Goal: Task Accomplishment & Management: Manage account settings

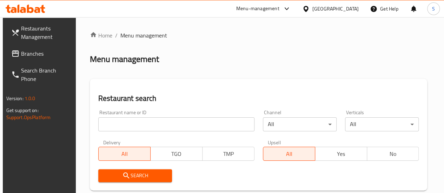
click at [130, 124] on input "search" at bounding box center [176, 125] width 156 height 14
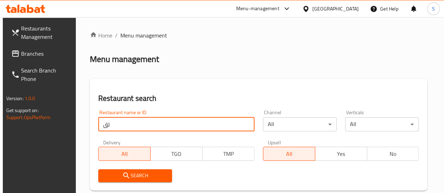
type input "ل"
click button "Search" at bounding box center [135, 175] width 74 height 13
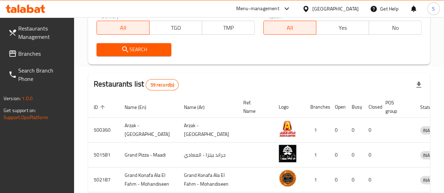
scroll to position [56, 0]
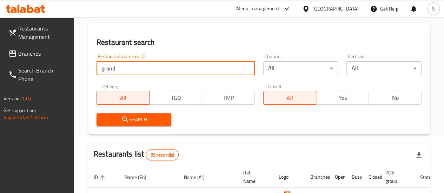
click at [138, 66] on input "grand" at bounding box center [175, 68] width 158 height 14
click button "Search" at bounding box center [133, 119] width 75 height 13
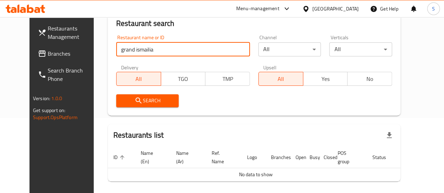
scroll to position [66, 0]
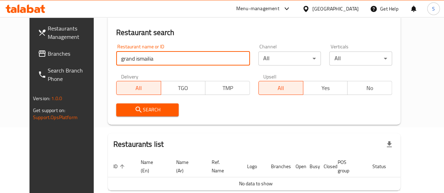
drag, startPoint x: 142, startPoint y: 54, endPoint x: 89, endPoint y: 53, distance: 52.6
click at [108, 53] on div "Restaurant search Restaurant name or ID grand ismailia Restaurant name or ID Ch…" at bounding box center [254, 69] width 293 height 112
type input "[DEMOGRAPHIC_DATA]"
click button "Search" at bounding box center [147, 110] width 63 height 13
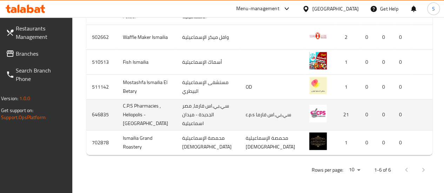
scroll to position [290, 0]
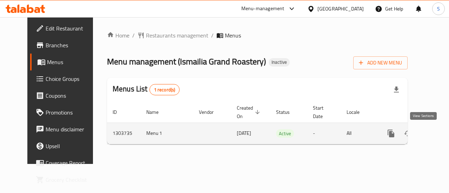
click at [438, 133] on icon "enhanced table" at bounding box center [442, 133] width 8 height 8
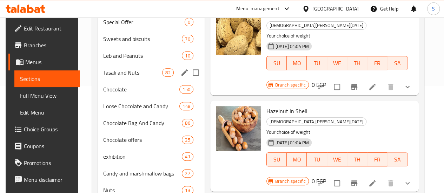
scroll to position [70, 0]
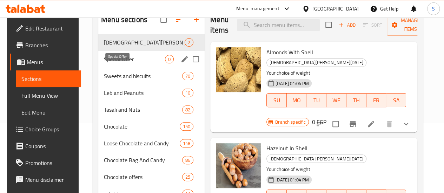
click at [112, 64] on span "Special Offer" at bounding box center [134, 59] width 61 height 8
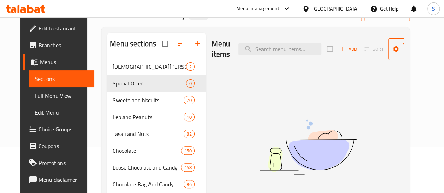
scroll to position [35, 0]
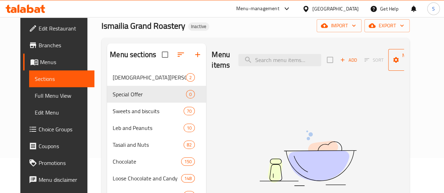
click at [394, 53] on span "Manage items" at bounding box center [412, 60] width 36 height 18
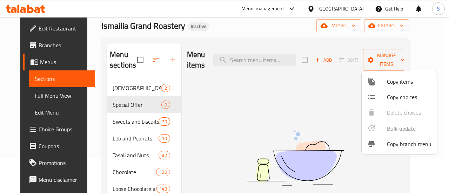
click at [220, 101] on div at bounding box center [224, 96] width 449 height 193
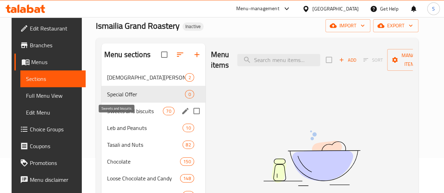
click at [116, 115] on span "Sweets and biscuits" at bounding box center [135, 111] width 56 height 8
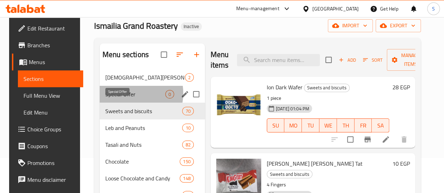
click at [119, 99] on span "Special Offer" at bounding box center [135, 94] width 60 height 8
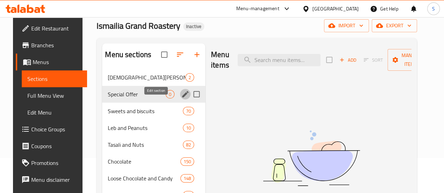
click at [181, 99] on icon "edit" at bounding box center [185, 94] width 8 height 8
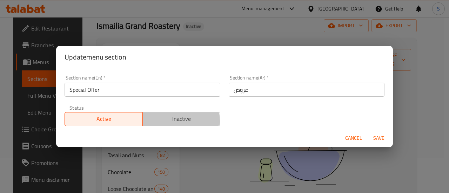
click at [170, 121] on span "Inactive" at bounding box center [182, 119] width 72 height 10
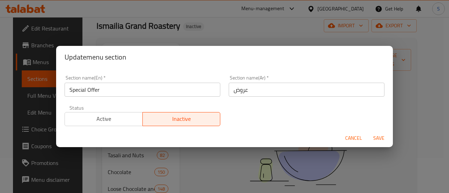
click at [380, 138] on span "Save" at bounding box center [379, 138] width 17 height 9
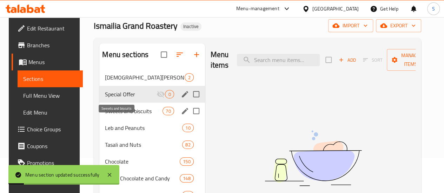
click at [110, 115] on span "Sweets and biscuits" at bounding box center [134, 111] width 58 height 8
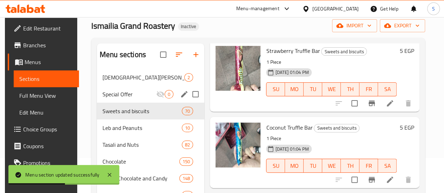
scroll to position [351, 0]
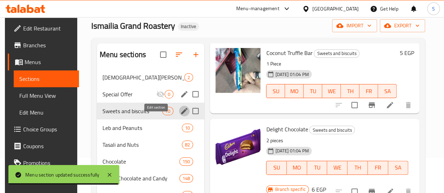
click at [181, 114] on icon "edit" at bounding box center [184, 111] width 6 height 6
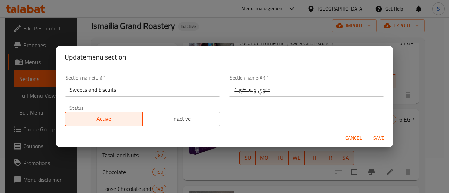
click at [193, 121] on span "Inactive" at bounding box center [182, 119] width 72 height 10
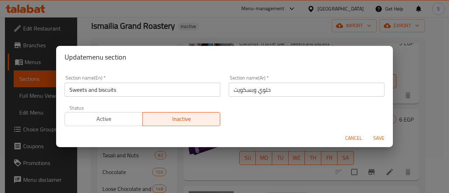
click at [375, 136] on span "Save" at bounding box center [379, 138] width 17 height 9
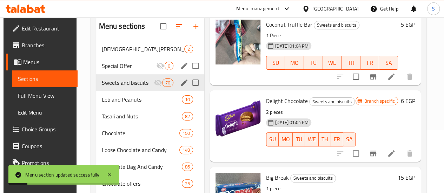
scroll to position [70, 0]
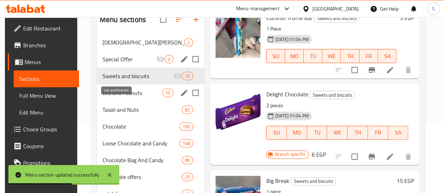
click at [114, 97] on span "Leb and Peanuts" at bounding box center [132, 93] width 60 height 8
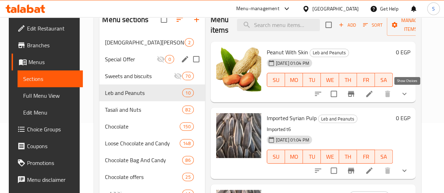
click at [408, 97] on icon "show more" at bounding box center [404, 94] width 8 height 8
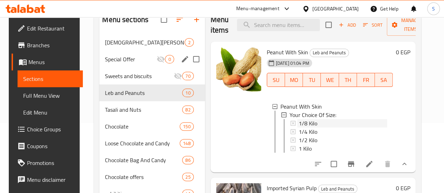
click at [299, 126] on span "1/8 Kilo" at bounding box center [308, 123] width 19 height 8
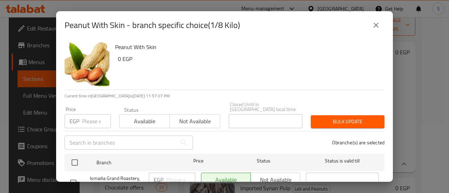
click at [375, 24] on icon "close" at bounding box center [376, 25] width 8 height 8
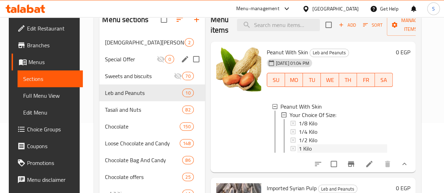
click at [299, 148] on span "1 Kilo" at bounding box center [305, 149] width 13 height 8
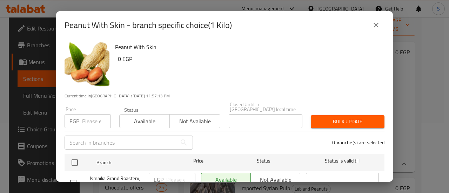
click at [89, 116] on input "number" at bounding box center [96, 121] width 29 height 14
type input "140"
drag, startPoint x: 135, startPoint y: 116, endPoint x: 104, endPoint y: 128, distance: 33.2
click at [135, 117] on span "Available" at bounding box center [144, 121] width 45 height 10
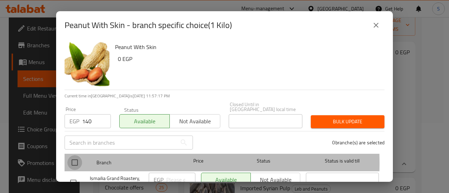
drag, startPoint x: 76, startPoint y: 158, endPoint x: 81, endPoint y: 158, distance: 4.2
click at [77, 158] on input "checkbox" at bounding box center [74, 162] width 15 height 15
checkbox input "true"
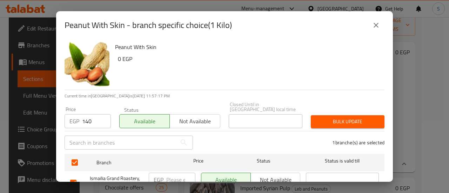
click at [338, 118] on span "Bulk update" at bounding box center [347, 122] width 62 height 9
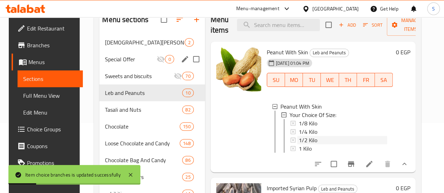
click at [299, 141] on span "1/2 Kilo" at bounding box center [308, 140] width 19 height 8
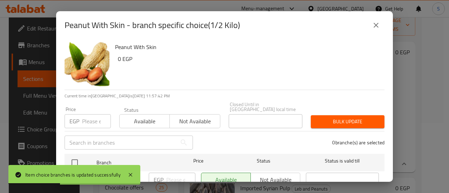
click at [85, 114] on input "number" at bounding box center [96, 121] width 29 height 14
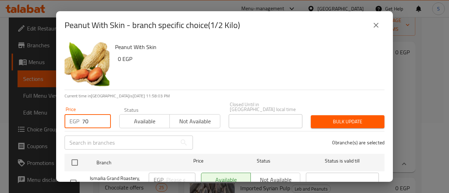
type input "70"
click at [133, 118] on span "Available" at bounding box center [144, 121] width 45 height 10
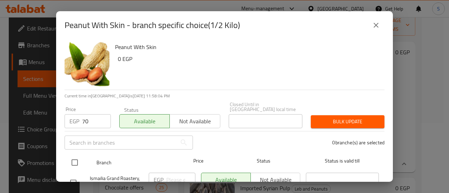
click at [76, 159] on input "checkbox" at bounding box center [74, 162] width 15 height 15
checkbox input "true"
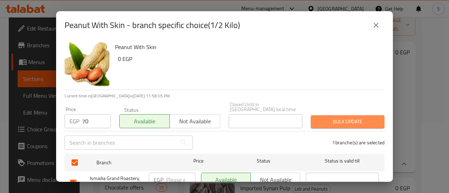
click at [349, 118] on span "Bulk update" at bounding box center [347, 122] width 62 height 9
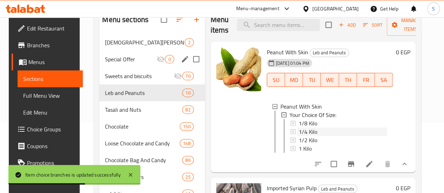
click at [299, 131] on div "1/4 Kilo" at bounding box center [343, 132] width 89 height 8
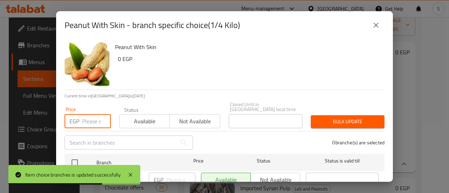
click at [95, 118] on input "number" at bounding box center [96, 121] width 29 height 14
type input "35"
click at [135, 116] on span "Available" at bounding box center [144, 121] width 45 height 10
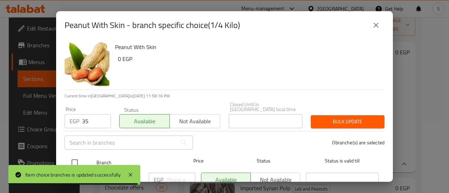
click at [73, 158] on input "checkbox" at bounding box center [74, 162] width 15 height 15
checkbox input "true"
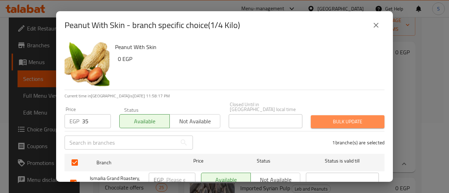
drag, startPoint x: 346, startPoint y: 116, endPoint x: 346, endPoint y: 122, distance: 5.7
click at [347, 118] on span "Bulk update" at bounding box center [347, 122] width 62 height 9
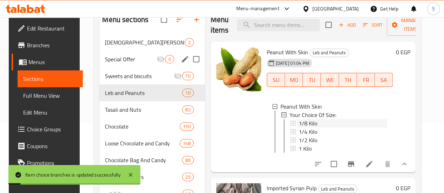
click at [299, 121] on span "1/8 Kilo" at bounding box center [308, 123] width 19 height 8
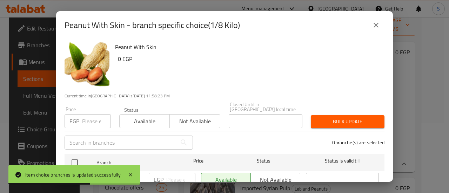
click at [86, 117] on input "number" at bounding box center [96, 121] width 29 height 14
type input "18"
click at [146, 116] on span "Available" at bounding box center [144, 121] width 45 height 10
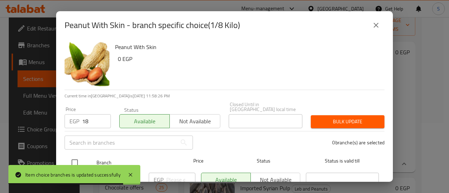
click at [74, 156] on input "checkbox" at bounding box center [74, 162] width 15 height 15
checkbox input "true"
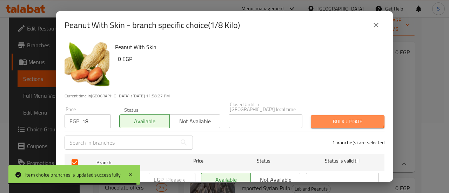
click at [328, 118] on span "Bulk update" at bounding box center [347, 122] width 62 height 9
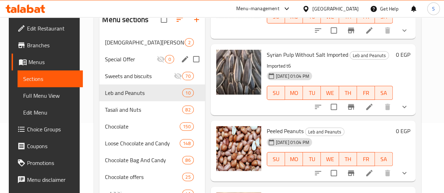
scroll to position [281, 0]
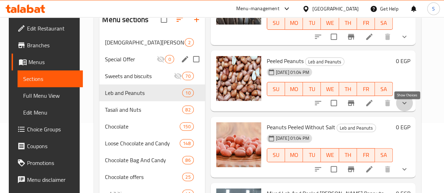
click at [405, 107] on icon "show more" at bounding box center [404, 103] width 8 height 8
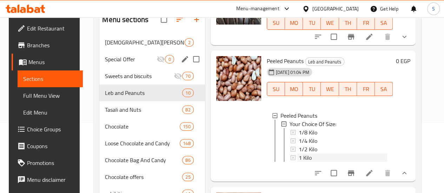
click at [299, 162] on span "1 Kilo" at bounding box center [305, 158] width 13 height 8
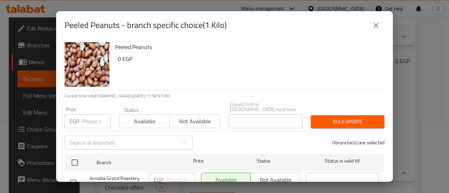
click at [90, 117] on input "number" at bounding box center [96, 121] width 29 height 14
type input "160"
click at [161, 120] on span "Available" at bounding box center [144, 121] width 45 height 10
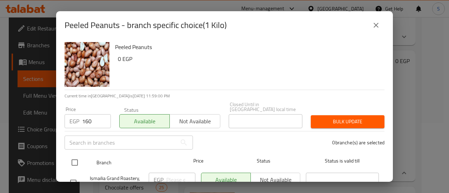
click at [76, 157] on input "checkbox" at bounding box center [74, 162] width 15 height 15
checkbox input "true"
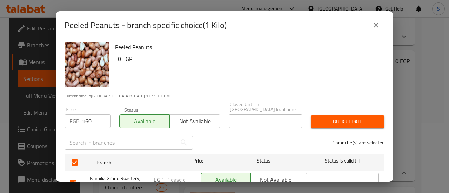
click at [339, 120] on span "Bulk update" at bounding box center [347, 122] width 62 height 9
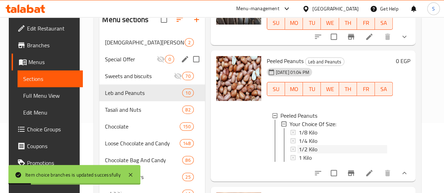
click at [299, 154] on span "1/2 Kilo" at bounding box center [308, 149] width 19 height 8
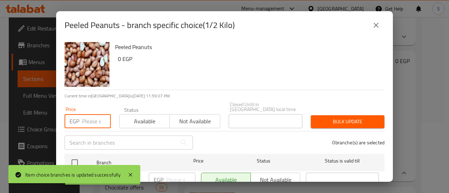
click at [90, 114] on input "number" at bounding box center [96, 121] width 29 height 14
type input "80"
drag, startPoint x: 141, startPoint y: 116, endPoint x: 111, endPoint y: 144, distance: 40.5
click at [141, 118] on span "Available" at bounding box center [144, 121] width 45 height 10
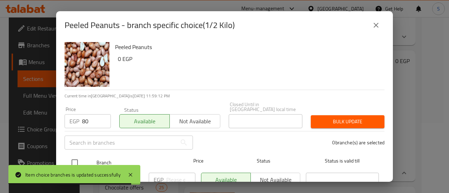
click at [73, 156] on input "checkbox" at bounding box center [74, 162] width 15 height 15
checkbox input "true"
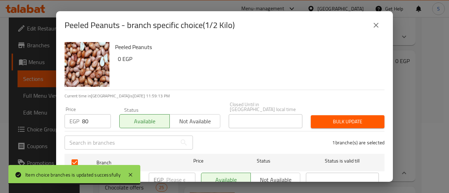
click at [337, 118] on span "Bulk update" at bounding box center [347, 122] width 62 height 9
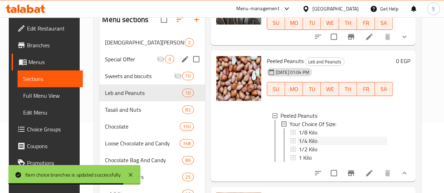
click at [299, 145] on span "1/4 Kilo" at bounding box center [308, 141] width 19 height 8
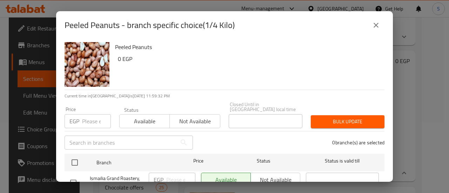
click at [88, 115] on input "number" at bounding box center [96, 121] width 29 height 14
type input "40"
drag, startPoint x: 145, startPoint y: 115, endPoint x: 135, endPoint y: 122, distance: 12.5
click at [145, 116] on span "Available" at bounding box center [144, 121] width 45 height 10
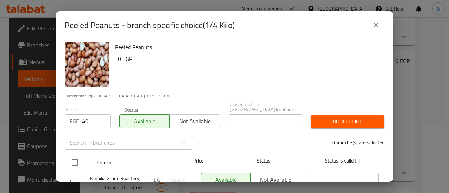
click at [78, 157] on input "checkbox" at bounding box center [74, 162] width 15 height 15
checkbox input "true"
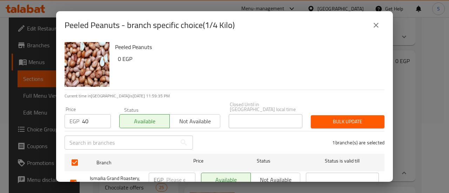
click at [322, 118] on span "Bulk update" at bounding box center [347, 122] width 62 height 9
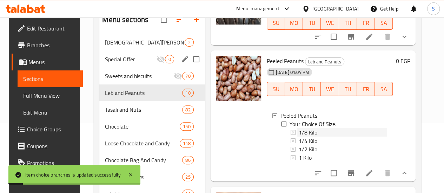
click at [299, 137] on span "1/8 Kilo" at bounding box center [308, 132] width 19 height 8
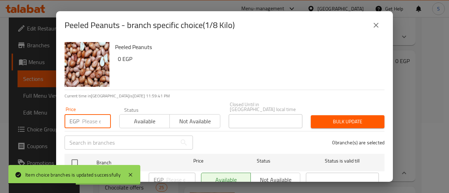
click at [93, 115] on input "number" at bounding box center [96, 121] width 29 height 14
type input "20"
click at [134, 118] on span "Available" at bounding box center [144, 121] width 45 height 10
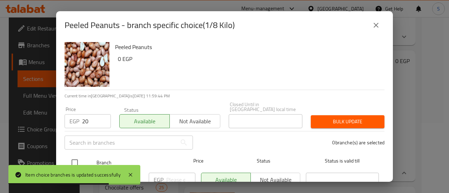
click at [74, 156] on input "checkbox" at bounding box center [74, 162] width 15 height 15
checkbox input "true"
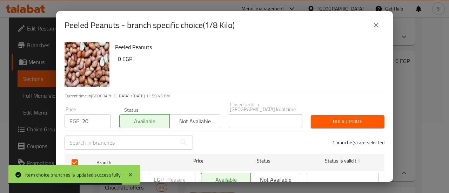
click at [331, 118] on span "Bulk update" at bounding box center [347, 122] width 62 height 9
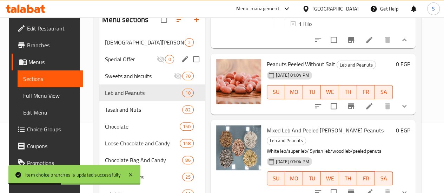
scroll to position [421, 0]
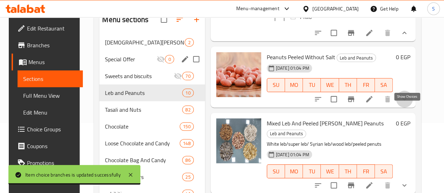
click at [408, 104] on icon "show more" at bounding box center [404, 99] width 8 height 8
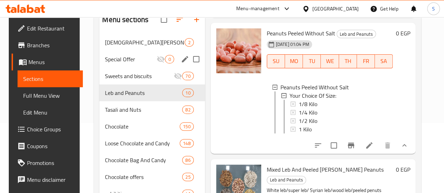
scroll to position [456, 0]
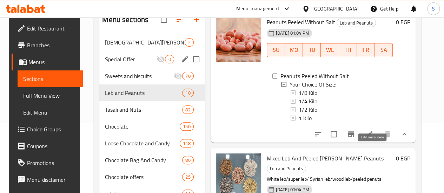
click at [370, 138] on icon at bounding box center [369, 134] width 6 height 6
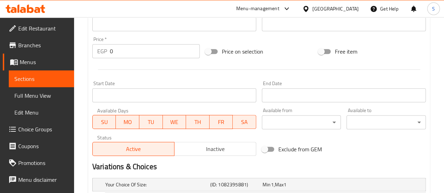
scroll to position [351, 0]
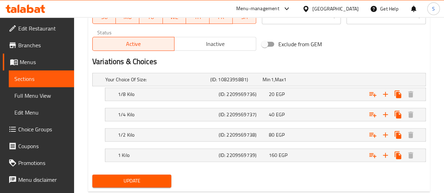
click at [211, 44] on span "Inactive" at bounding box center [215, 44] width 76 height 10
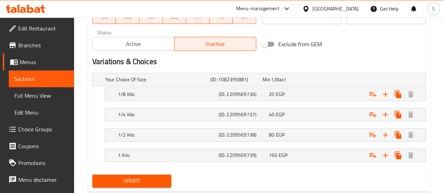
click at [145, 179] on span "Update" at bounding box center [132, 181] width 68 height 9
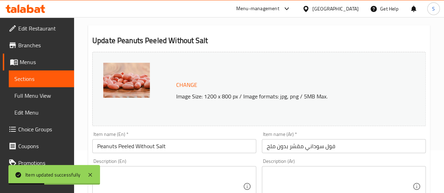
scroll to position [0, 0]
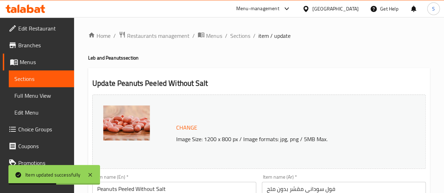
drag, startPoint x: 233, startPoint y: 35, endPoint x: 236, endPoint y: 44, distance: 8.8
click at [233, 35] on span "Sections" at bounding box center [240, 36] width 20 height 8
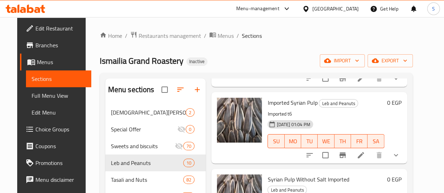
scroll to position [70, 0]
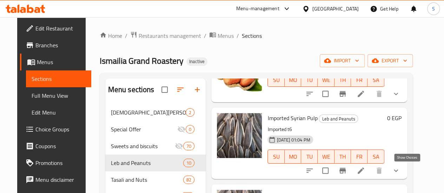
click at [400, 172] on icon "show more" at bounding box center [396, 171] width 8 height 8
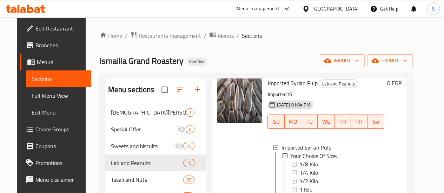
scroll to position [140, 0]
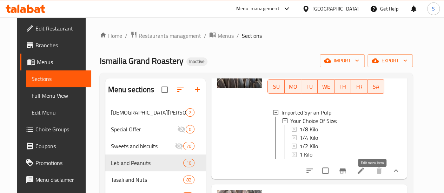
click at [364, 174] on icon at bounding box center [361, 171] width 6 height 6
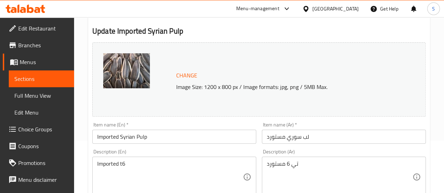
scroll to position [70, 0]
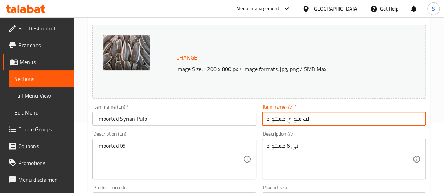
drag, startPoint x: 302, startPoint y: 120, endPoint x: 276, endPoint y: 119, distance: 25.6
click at [262, 118] on input "لب سوري مستورد" at bounding box center [344, 119] width 164 height 14
type input "لب دوار صينى جامبو"
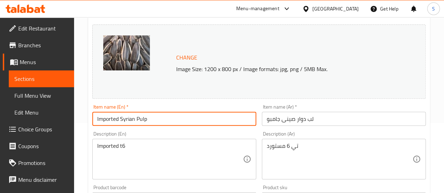
drag, startPoint x: 120, startPoint y: 119, endPoint x: 166, endPoint y: 124, distance: 46.2
click at [168, 122] on input "Imported Syrian Pulp" at bounding box center [174, 119] width 164 height 14
type input "Imported Chinese Sunflower Jumbo"
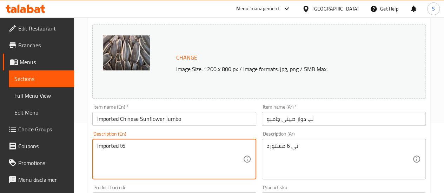
drag, startPoint x: 143, startPoint y: 145, endPoint x: 15, endPoint y: 121, distance: 129.9
type textarea "Choose Weight"
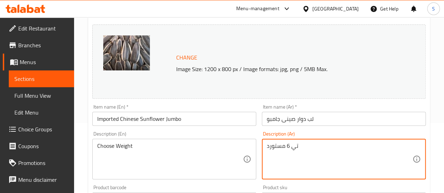
drag, startPoint x: 304, startPoint y: 148, endPoint x: 269, endPoint y: 140, distance: 36.1
click at [309, 149] on textarea "تي 6 مستورد" at bounding box center [340, 159] width 146 height 33
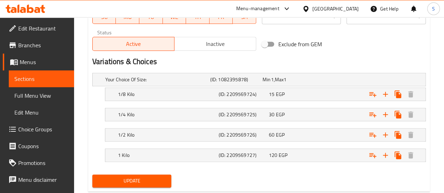
scroll to position [368, 0]
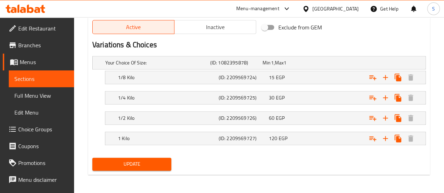
type textarea "اختيارك من الوزن"
click at [129, 165] on span "Update" at bounding box center [132, 164] width 68 height 9
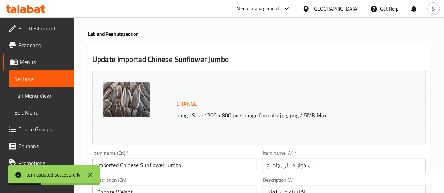
scroll to position [35, 0]
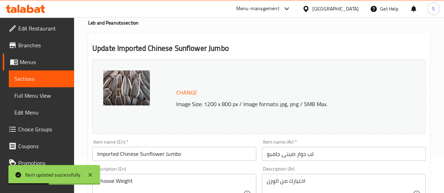
click at [45, 78] on span "Sections" at bounding box center [41, 79] width 54 height 8
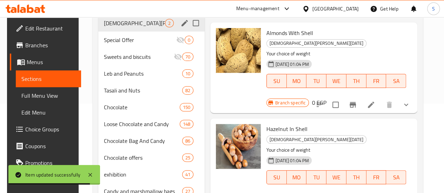
scroll to position [19, 0]
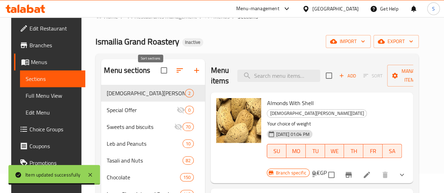
click at [175, 75] on icon "button" at bounding box center [179, 70] width 8 height 8
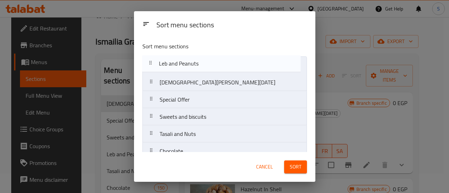
drag, startPoint x: 177, startPoint y: 118, endPoint x: 178, endPoint y: 62, distance: 56.1
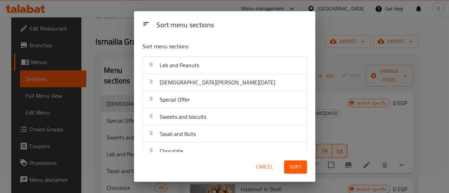
click at [298, 169] on span "Sort" at bounding box center [296, 167] width 12 height 9
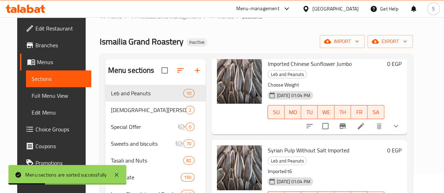
scroll to position [70, 0]
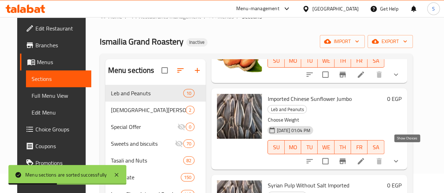
click at [400, 157] on icon "show more" at bounding box center [396, 161] width 8 height 8
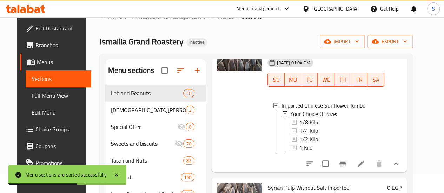
scroll to position [140, 0]
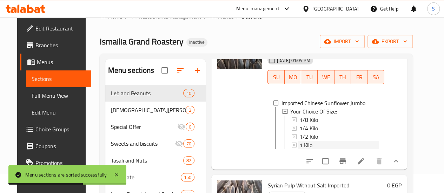
click at [299, 141] on div "1 Kilo" at bounding box center [338, 145] width 79 height 8
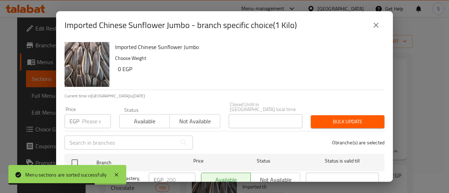
click at [89, 118] on input "number" at bounding box center [96, 121] width 29 height 14
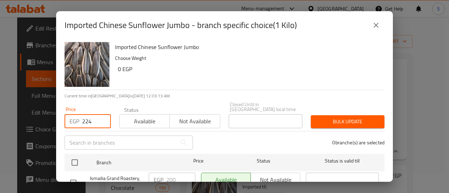
type input "224"
click at [141, 120] on span "Available" at bounding box center [144, 121] width 45 height 10
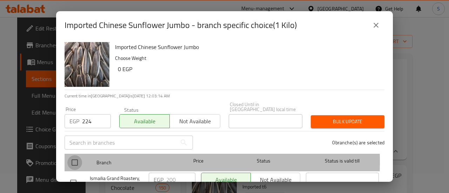
click at [75, 156] on input "checkbox" at bounding box center [74, 162] width 15 height 15
checkbox input "true"
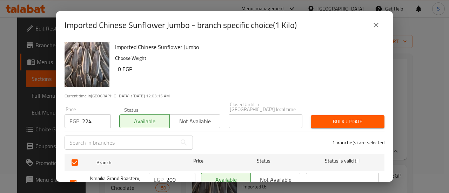
click at [339, 123] on button "Bulk update" at bounding box center [348, 121] width 74 height 13
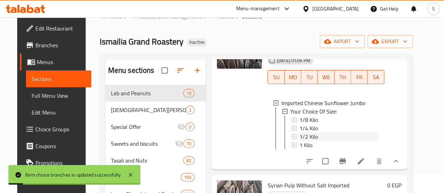
click at [299, 133] on span "1/2 Kilo" at bounding box center [308, 137] width 19 height 8
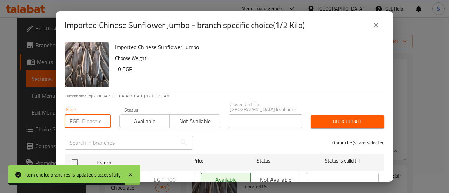
click at [91, 118] on input "number" at bounding box center [96, 121] width 29 height 14
type input "112"
click at [123, 117] on span "Available" at bounding box center [144, 121] width 45 height 10
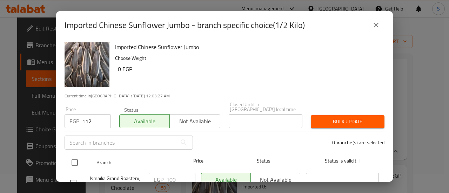
click at [72, 159] on input "checkbox" at bounding box center [74, 162] width 15 height 15
checkbox input "true"
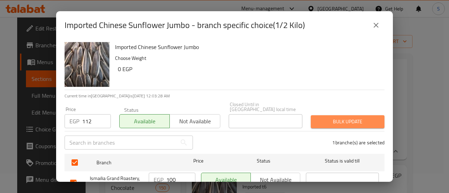
click at [366, 118] on span "Bulk update" at bounding box center [347, 122] width 62 height 9
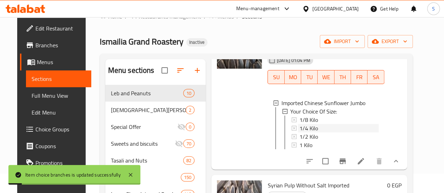
click at [299, 124] on span "1/4 Kilo" at bounding box center [308, 128] width 19 height 8
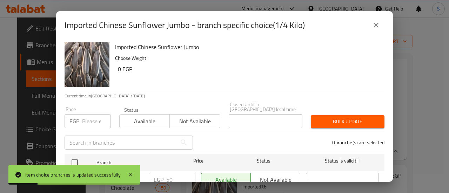
click at [91, 114] on input "number" at bounding box center [96, 121] width 29 height 14
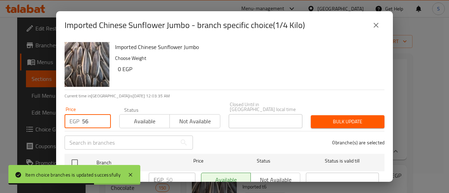
type input "56"
drag, startPoint x: 138, startPoint y: 115, endPoint x: 134, endPoint y: 121, distance: 6.6
click at [139, 117] on span "Available" at bounding box center [144, 121] width 45 height 10
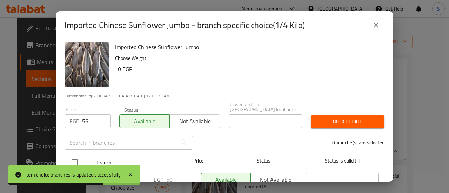
click at [73, 157] on input "checkbox" at bounding box center [74, 162] width 15 height 15
checkbox input "true"
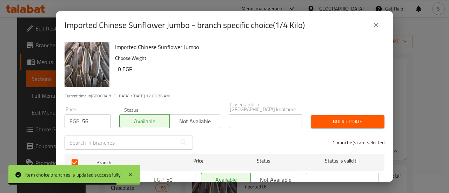
click at [325, 118] on span "Bulk update" at bounding box center [347, 122] width 62 height 9
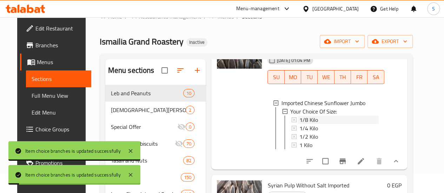
click at [299, 116] on div "1/8 Kilo" at bounding box center [338, 120] width 79 height 8
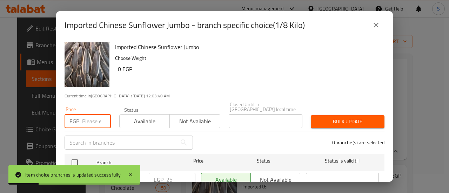
click at [84, 118] on input "number" at bounding box center [96, 121] width 29 height 14
type input "28"
drag, startPoint x: 138, startPoint y: 119, endPoint x: 133, endPoint y: 120, distance: 4.6
click at [138, 119] on span "Available" at bounding box center [144, 121] width 45 height 10
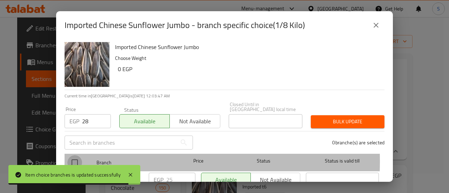
click at [73, 156] on input "checkbox" at bounding box center [74, 162] width 15 height 15
checkbox input "true"
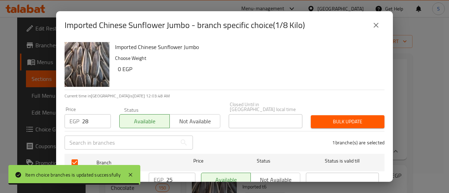
click at [348, 119] on span "Bulk update" at bounding box center [347, 122] width 62 height 9
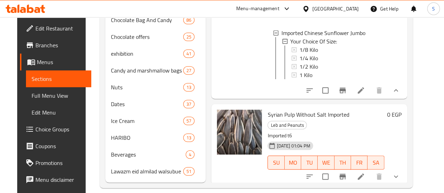
scroll to position [35, 0]
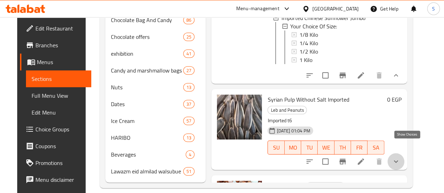
click at [400, 158] on icon "show more" at bounding box center [396, 162] width 8 height 8
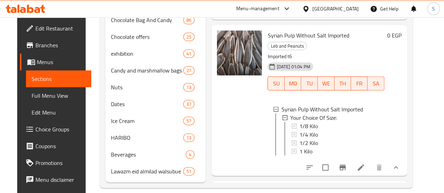
scroll to position [105, 0]
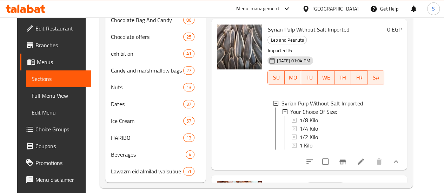
click at [364, 159] on icon at bounding box center [361, 162] width 6 height 6
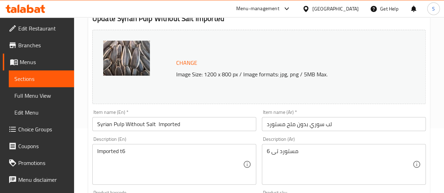
scroll to position [70, 0]
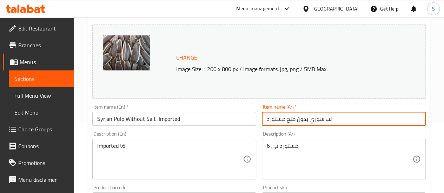
drag, startPoint x: 349, startPoint y: 118, endPoint x: 218, endPoint y: 119, distance: 131.6
click at [218, 119] on div "Change Image Size: 1200 x 800 px / Image formats: jpg, png / 5MB Max. Item name…" at bounding box center [258, 178] width 339 height 313
paste input "وار صينى بلدي"
type input "لب دوار صينى بلدي"
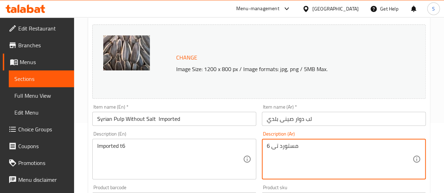
drag, startPoint x: 284, startPoint y: 143, endPoint x: 238, endPoint y: 144, distance: 46.3
click at [295, 146] on textarea "مستورد تى 6" at bounding box center [340, 159] width 146 height 33
type textarea "اختيارك من الوزن"
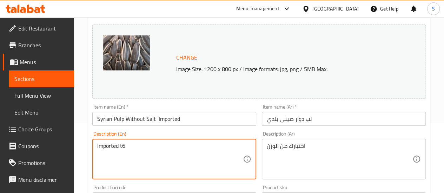
drag, startPoint x: 158, startPoint y: 149, endPoint x: 18, endPoint y: 149, distance: 140.3
type textarea "}"
type textarea "Choose Weight"
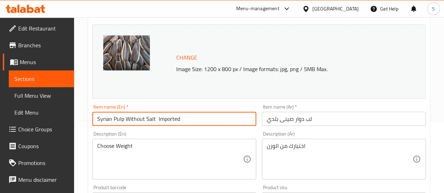
drag, startPoint x: 183, startPoint y: 121, endPoint x: 86, endPoint y: 120, distance: 96.5
click at [100, 119] on input "Syrian Pulp Without Salt Imported" at bounding box center [174, 119] width 164 height 14
drag, startPoint x: 129, startPoint y: 120, endPoint x: 172, endPoint y: 121, distance: 42.8
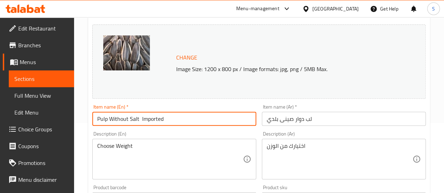
click at [172, 121] on input "Pulp Without Salt Imported" at bounding box center [174, 119] width 164 height 14
click at [120, 118] on input "Pulp Without" at bounding box center [174, 119] width 164 height 14
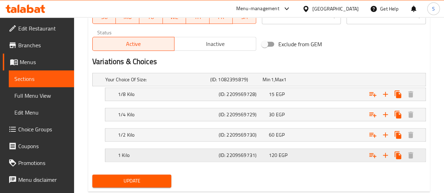
scroll to position [368, 0]
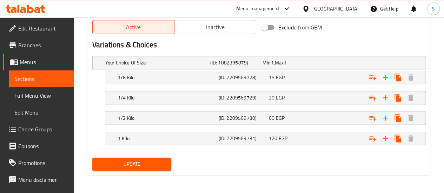
type input "Pulp Baladi"
click at [134, 160] on span "Update" at bounding box center [132, 164] width 68 height 9
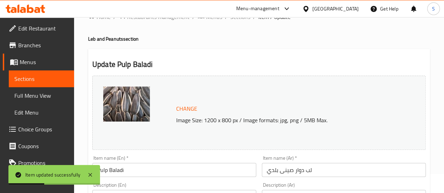
scroll to position [35, 0]
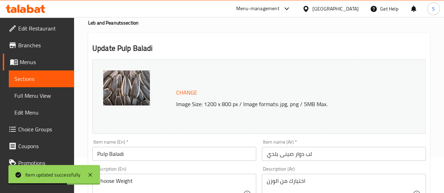
click at [41, 78] on span "Sections" at bounding box center [41, 79] width 54 height 8
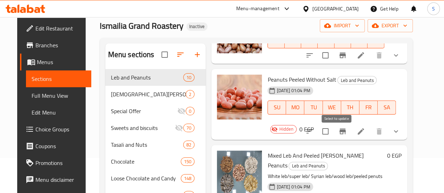
scroll to position [316, 0]
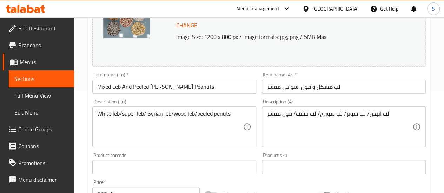
scroll to position [105, 0]
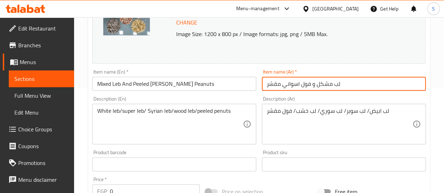
drag, startPoint x: 315, startPoint y: 84, endPoint x: 235, endPoint y: 82, distance: 79.7
click at [235, 82] on div "Change Image Size: 1200 x 800 px / Image formats: jpg, png / 5MB Max. Item name…" at bounding box center [258, 143] width 339 height 313
type input "لب مشكل"
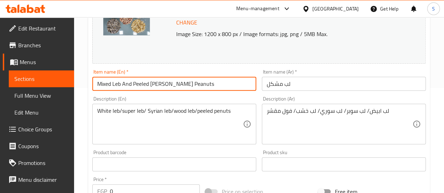
drag, startPoint x: 124, startPoint y: 85, endPoint x: 210, endPoint y: 84, distance: 85.6
click at [210, 84] on input "Mixed Leb And Peeled [PERSON_NAME] Peanuts" at bounding box center [174, 84] width 164 height 14
type input "Mixed Leb"
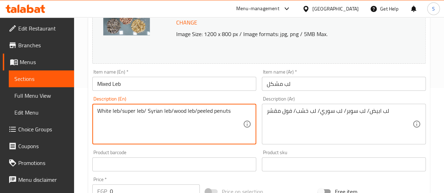
drag, startPoint x: 193, startPoint y: 111, endPoint x: 246, endPoint y: 107, distance: 52.4
type textarea "White leb/super leb/ Syrian leb/wood leb"
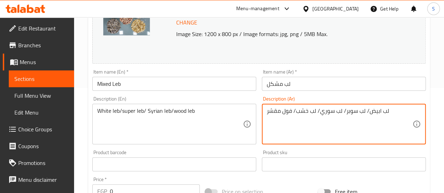
drag, startPoint x: 296, startPoint y: 109, endPoint x: 266, endPoint y: 104, distance: 30.6
click at [266, 104] on div "لب ابيض/ لب سوبر/ لب سوري/ لب خشب/ فول مقشر Description (Ar)" at bounding box center [344, 124] width 164 height 41
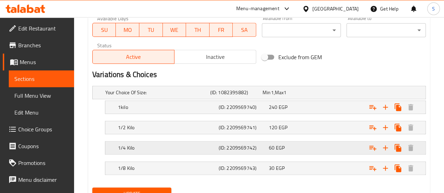
scroll to position [368, 0]
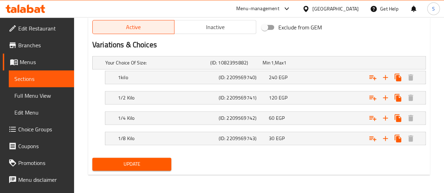
type textarea "لب ابيض/ لب سوبر/ لب سوري/ لب خشب"
click at [147, 164] on span "Update" at bounding box center [132, 164] width 68 height 9
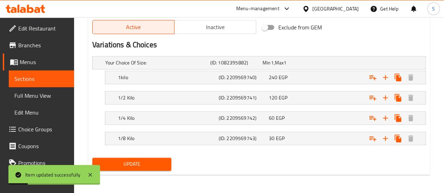
drag, startPoint x: 43, startPoint y: 77, endPoint x: 49, endPoint y: 80, distance: 6.4
click at [43, 77] on span "Sections" at bounding box center [41, 79] width 54 height 8
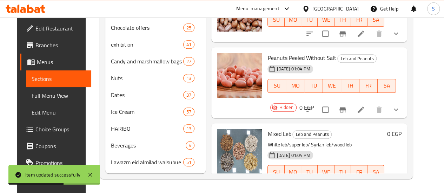
scroll to position [175, 0]
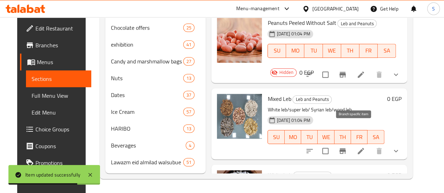
click at [346, 148] on icon "Branch-specific-item" at bounding box center [342, 151] width 6 height 6
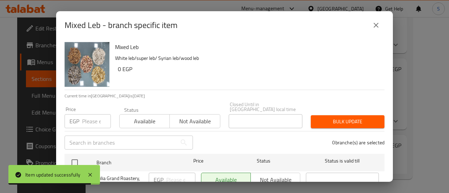
click at [374, 25] on icon "close" at bounding box center [376, 25] width 8 height 8
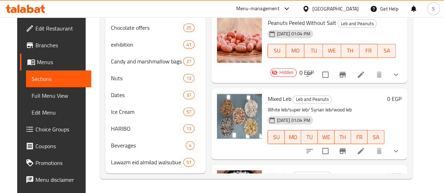
click at [400, 147] on icon "show more" at bounding box center [396, 151] width 8 height 8
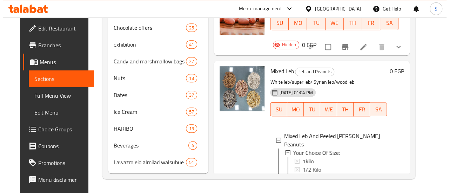
scroll to position [246, 0]
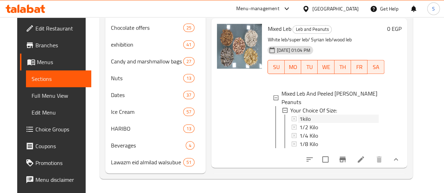
click at [299, 115] on span "1kilo" at bounding box center [304, 119] width 11 height 8
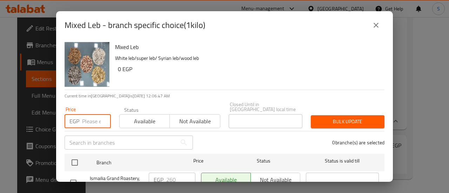
click at [87, 119] on input "number" at bounding box center [96, 121] width 29 height 14
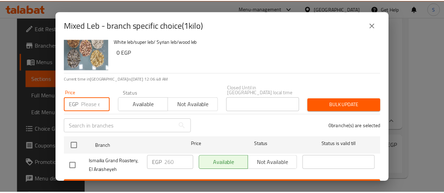
scroll to position [26, 0]
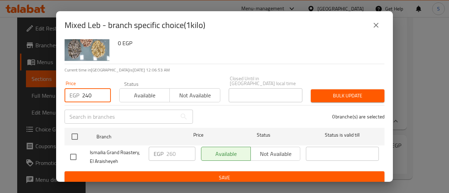
type input "240"
click at [155, 92] on span "Available" at bounding box center [144, 96] width 45 height 10
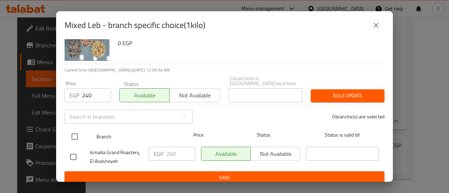
click at [72, 131] on input "checkbox" at bounding box center [74, 136] width 15 height 15
checkbox input "true"
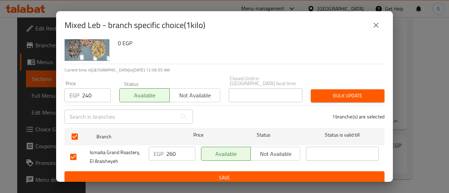
click at [362, 92] on span "Bulk update" at bounding box center [347, 96] width 62 height 9
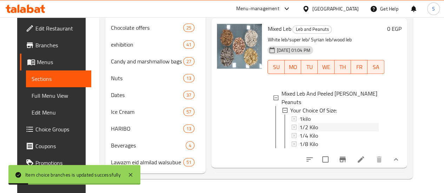
click at [299, 123] on span "1/2 Kilo" at bounding box center [308, 127] width 19 height 8
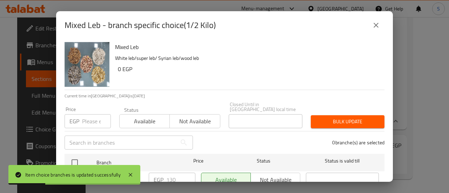
click at [95, 114] on input "number" at bounding box center [96, 121] width 29 height 14
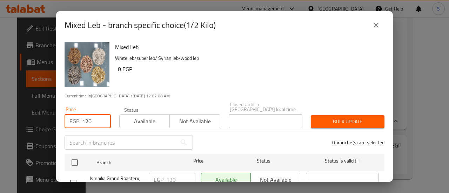
type input "120"
click at [137, 116] on span "Available" at bounding box center [144, 121] width 45 height 10
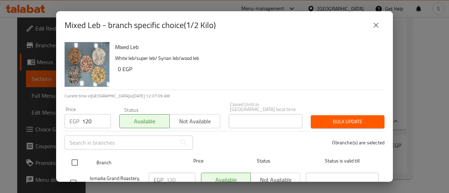
click at [74, 158] on input "checkbox" at bounding box center [74, 162] width 15 height 15
checkbox input "true"
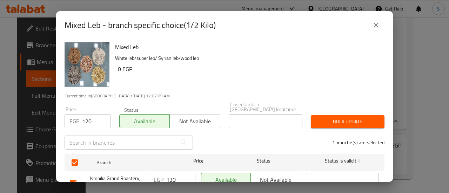
click at [340, 118] on span "Bulk update" at bounding box center [347, 122] width 62 height 9
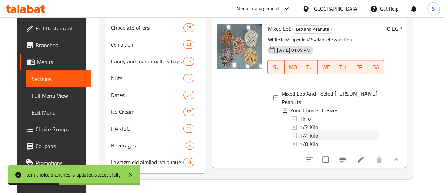
click at [299, 132] on span "1/4 Kilo" at bounding box center [308, 136] width 19 height 8
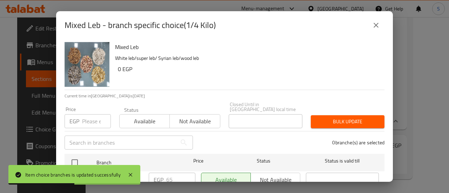
click at [95, 118] on input "number" at bounding box center [96, 121] width 29 height 14
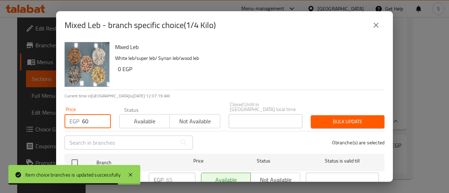
type input "60"
click at [148, 116] on span "Available" at bounding box center [144, 121] width 45 height 10
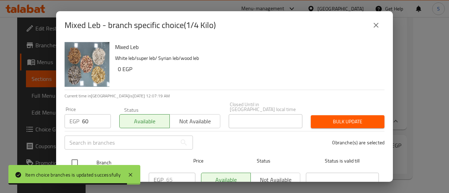
click at [79, 156] on input "checkbox" at bounding box center [74, 162] width 15 height 15
checkbox input "true"
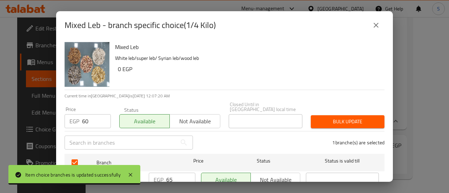
click at [331, 118] on span "Bulk update" at bounding box center [347, 122] width 62 height 9
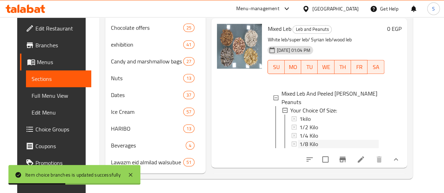
click at [299, 140] on span "1/8 Kilo" at bounding box center [308, 144] width 19 height 8
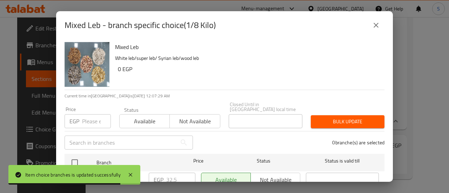
click at [95, 114] on input "number" at bounding box center [96, 121] width 29 height 14
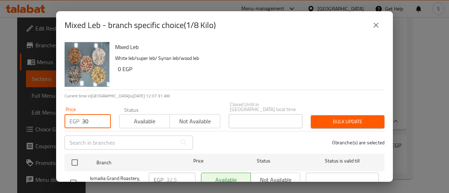
type input "30"
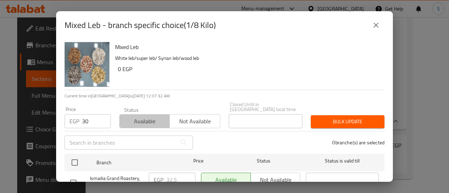
click at [136, 118] on span "Available" at bounding box center [144, 121] width 45 height 10
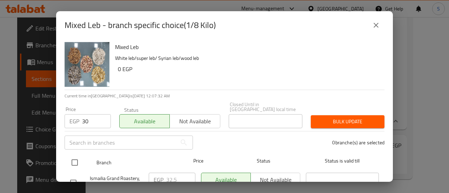
click at [73, 156] on input "checkbox" at bounding box center [74, 162] width 15 height 15
checkbox input "true"
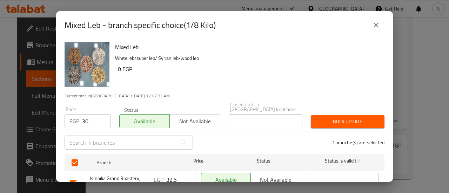
click at [319, 118] on span "Bulk update" at bounding box center [347, 122] width 62 height 9
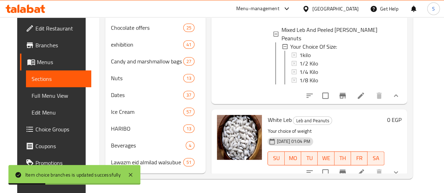
scroll to position [316, 0]
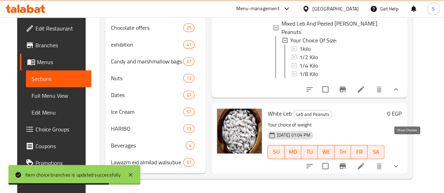
drag, startPoint x: 408, startPoint y: 132, endPoint x: 407, endPoint y: 136, distance: 4.1
click at [400, 162] on icon "show more" at bounding box center [396, 166] width 8 height 8
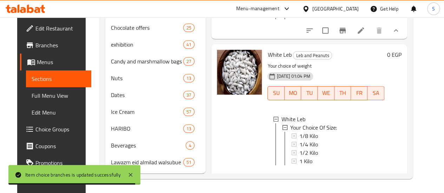
scroll to position [386, 0]
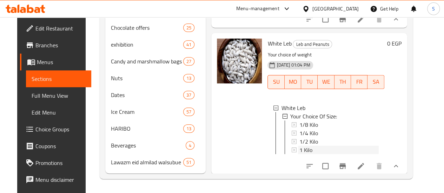
click at [299, 146] on span "1 Kilo" at bounding box center [305, 150] width 13 height 8
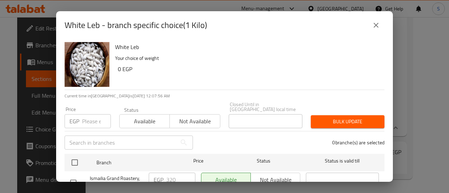
click at [91, 120] on input "number" at bounding box center [96, 121] width 29 height 14
type input "320"
click at [148, 118] on span "Available" at bounding box center [144, 121] width 45 height 10
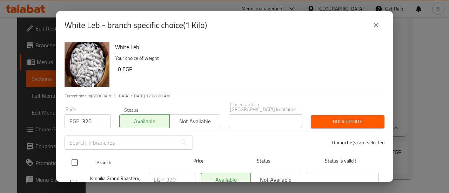
click at [76, 158] on input "checkbox" at bounding box center [74, 162] width 15 height 15
checkbox input "true"
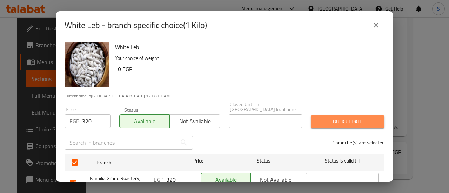
click at [352, 118] on span "Bulk update" at bounding box center [347, 122] width 62 height 9
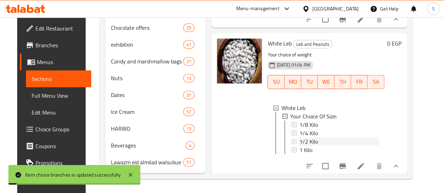
click at [299, 138] on span "1/2 Kilo" at bounding box center [308, 142] width 19 height 8
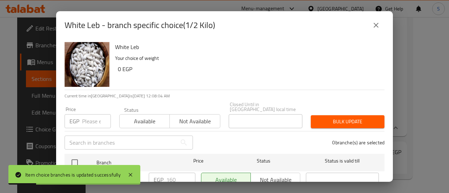
click at [95, 116] on input "number" at bounding box center [96, 121] width 29 height 14
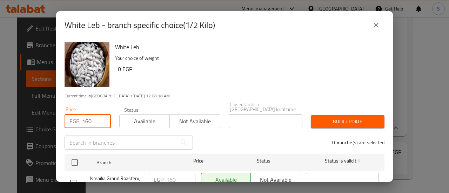
type input "160"
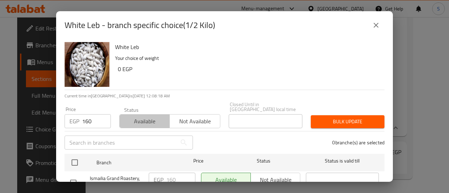
click at [134, 117] on span "Available" at bounding box center [144, 121] width 45 height 10
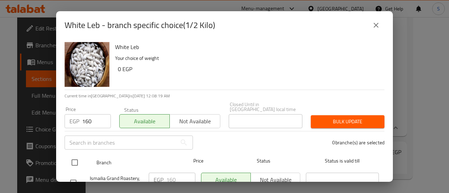
click at [75, 158] on input "checkbox" at bounding box center [74, 162] width 15 height 15
checkbox input "true"
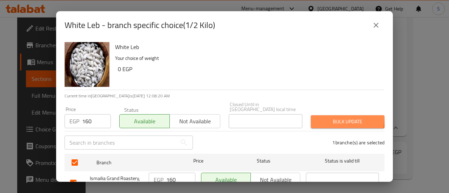
click at [329, 118] on span "Bulk update" at bounding box center [347, 122] width 62 height 9
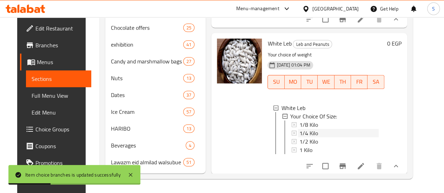
click at [299, 129] on span "1/4 Kilo" at bounding box center [308, 133] width 19 height 8
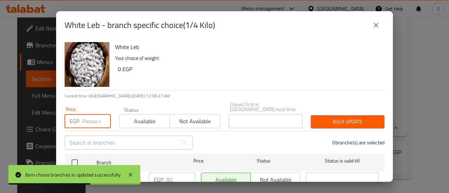
click at [84, 118] on input "number" at bounding box center [96, 121] width 29 height 14
type input "8"
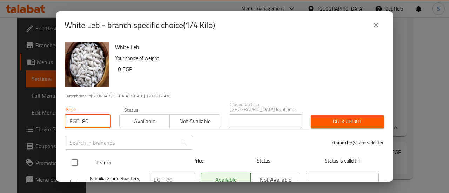
type input "80"
click at [75, 159] on input "checkbox" at bounding box center [74, 162] width 15 height 15
checkbox input "true"
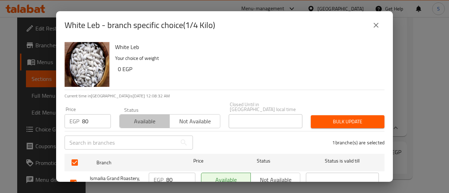
click at [149, 118] on span "Available" at bounding box center [144, 121] width 45 height 10
click at [337, 118] on span "Bulk update" at bounding box center [347, 122] width 62 height 9
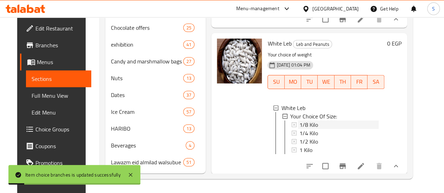
click at [299, 121] on span "1/8 Kilo" at bounding box center [308, 125] width 19 height 8
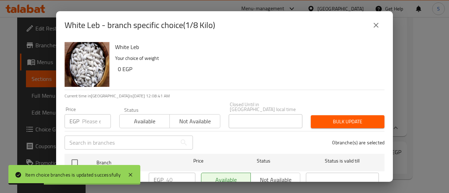
click at [85, 118] on input "number" at bounding box center [96, 121] width 29 height 14
click at [375, 26] on icon "close" at bounding box center [376, 25] width 5 height 5
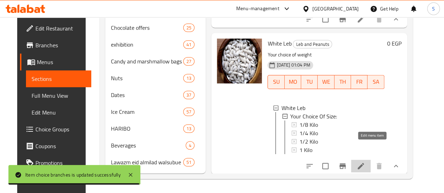
click at [365, 162] on icon at bounding box center [360, 166] width 8 height 8
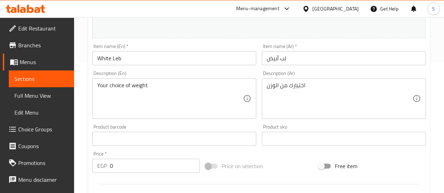
scroll to position [140, 0]
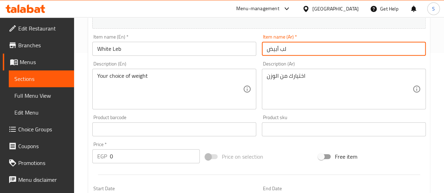
drag, startPoint x: 315, startPoint y: 49, endPoint x: 258, endPoint y: 52, distance: 57.3
click at [259, 51] on div "Item name (Ar)   * لب أبيض Item name (Ar) *" at bounding box center [343, 45] width 169 height 27
paste input "بيض مرسى مطروح"
type input "لب ابيض مرسى مطروح"
click at [158, 53] on input "White Leb" at bounding box center [174, 49] width 164 height 14
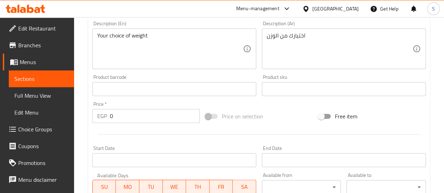
scroll to position [175, 0]
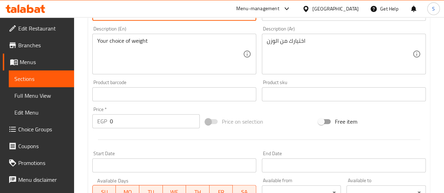
type input "White Leb Marsa Matrouh"
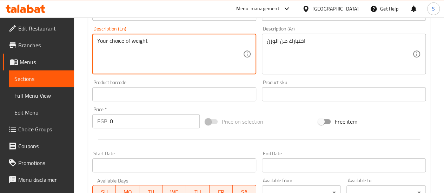
drag, startPoint x: 149, startPoint y: 44, endPoint x: 79, endPoint y: 45, distance: 70.2
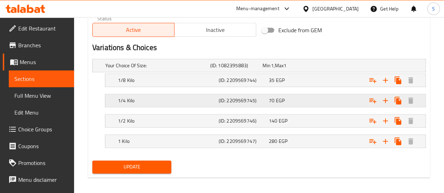
scroll to position [368, 0]
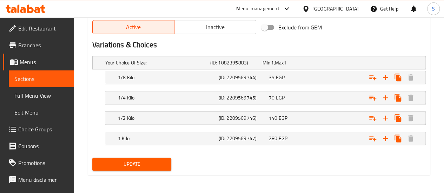
type textarea "Choose Weight"
click at [135, 161] on span "Update" at bounding box center [132, 164] width 68 height 9
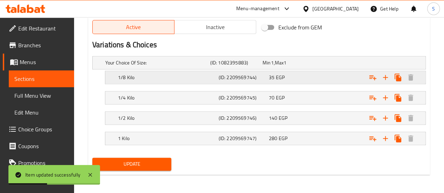
click at [173, 66] on h5 "1/8 Kilo" at bounding box center [156, 62] width 102 height 7
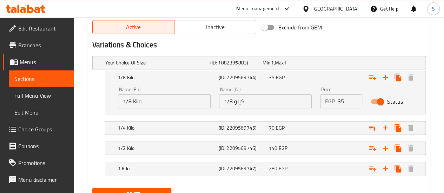
click at [343, 100] on input "35" at bounding box center [350, 101] width 25 height 14
click at [347, 101] on input "35" at bounding box center [350, 101] width 25 height 14
drag, startPoint x: 347, startPoint y: 100, endPoint x: 333, endPoint y: 101, distance: 13.4
click at [333, 101] on div "EGP 35 Price" at bounding box center [341, 101] width 42 height 14
type input "40"
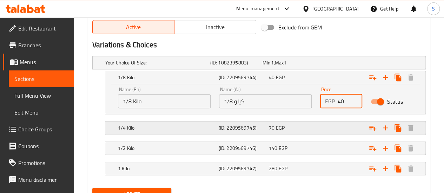
click at [312, 66] on div "70 EGP" at bounding box center [286, 62] width 49 height 7
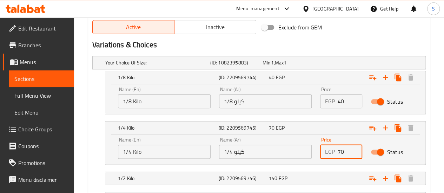
drag, startPoint x: 346, startPoint y: 152, endPoint x: 321, endPoint y: 151, distance: 24.9
click at [326, 148] on div "EGP 70 Price" at bounding box center [341, 152] width 42 height 14
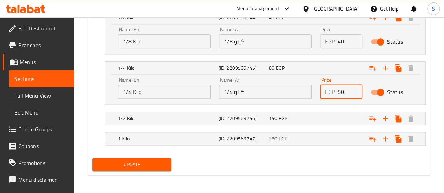
scroll to position [428, 0]
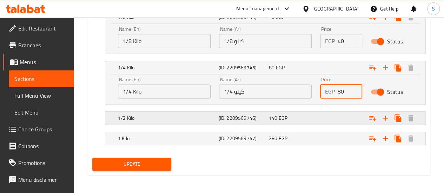
type input "80"
click at [322, 4] on div "Expand" at bounding box center [365, 2] width 105 height 3
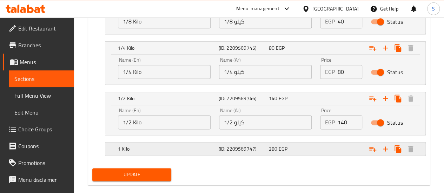
scroll to position [458, 0]
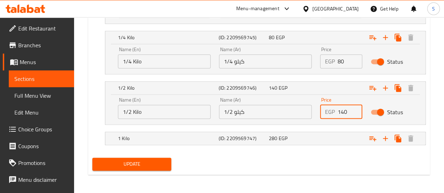
drag, startPoint x: 349, startPoint y: 113, endPoint x: 332, endPoint y: 113, distance: 17.2
click at [332, 112] on div "EGP 140 Price" at bounding box center [341, 112] width 42 height 14
type input "160"
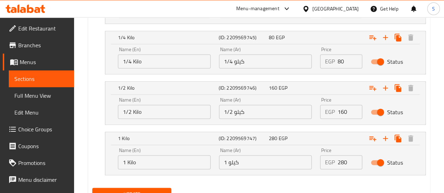
drag, startPoint x: 343, startPoint y: 164, endPoint x: 336, endPoint y: 164, distance: 6.7
click at [338, 164] on input "280" at bounding box center [350, 162] width 25 height 14
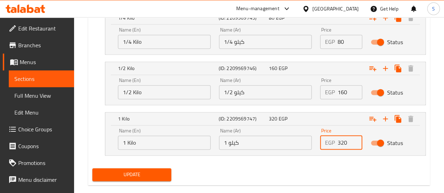
scroll to position [488, 0]
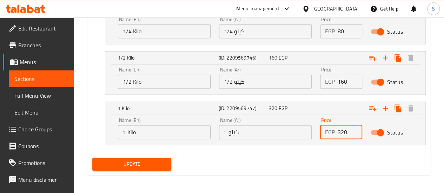
type input "320"
drag, startPoint x: 158, startPoint y: 165, endPoint x: 164, endPoint y: 171, distance: 8.4
click at [159, 165] on span "Update" at bounding box center [132, 164] width 68 height 9
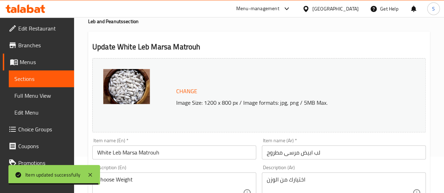
scroll to position [70, 0]
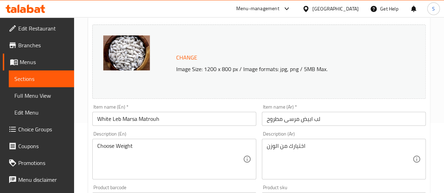
drag, startPoint x: 24, startPoint y: 81, endPoint x: 44, endPoint y: 87, distance: 20.2
click at [24, 81] on span "Sections" at bounding box center [41, 79] width 54 height 8
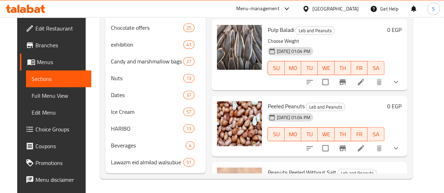
scroll to position [35, 0]
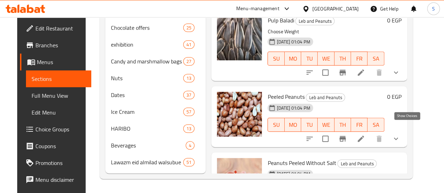
click at [400, 135] on icon "show more" at bounding box center [396, 139] width 8 height 8
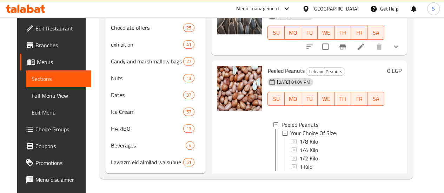
scroll to position [70, 0]
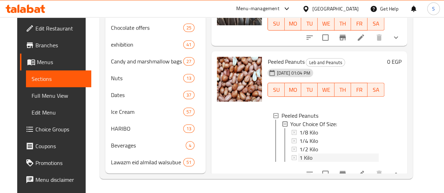
click at [299, 154] on span "1 Kilo" at bounding box center [305, 158] width 13 height 8
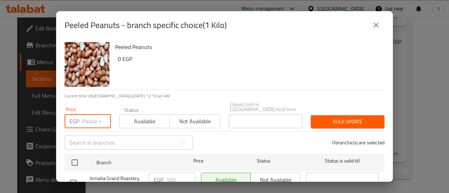
click at [88, 114] on input "number" at bounding box center [96, 121] width 29 height 14
click at [378, 26] on icon "close" at bounding box center [376, 25] width 8 height 8
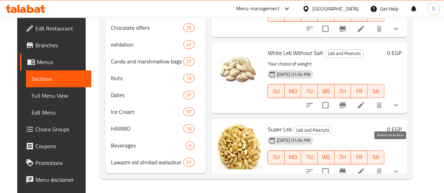
scroll to position [456, 0]
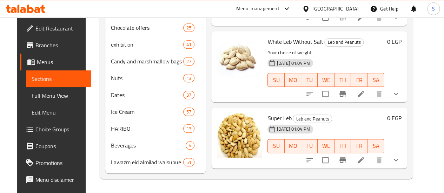
click at [400, 156] on icon "show more" at bounding box center [396, 160] width 8 height 8
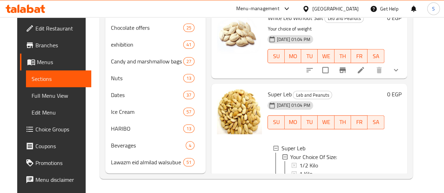
scroll to position [491, 0]
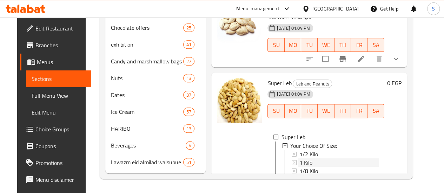
click at [299, 158] on span "1 Kilo" at bounding box center [305, 162] width 13 height 8
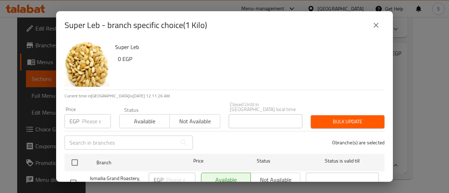
click at [93, 118] on input "number" at bounding box center [96, 121] width 29 height 14
type input "308"
click at [124, 116] on span "Available" at bounding box center [144, 121] width 45 height 10
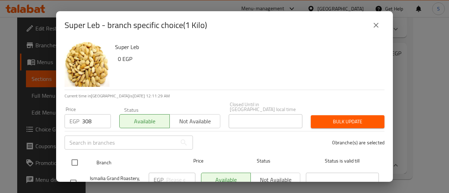
click at [71, 158] on input "checkbox" at bounding box center [74, 162] width 15 height 15
checkbox input "true"
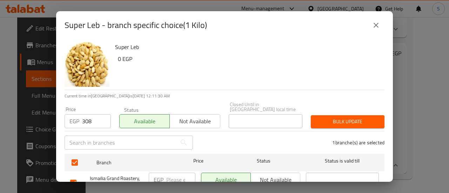
click at [332, 118] on span "Bulk update" at bounding box center [347, 122] width 62 height 9
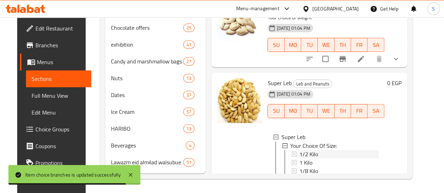
click at [299, 150] on span "1/2 Kilo" at bounding box center [308, 154] width 19 height 8
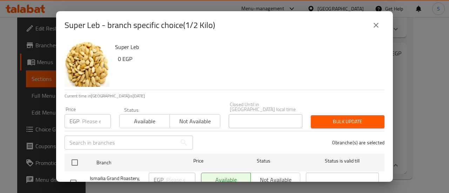
click at [95, 116] on input "number" at bounding box center [96, 121] width 29 height 14
type input "154"
click at [136, 118] on span "Available" at bounding box center [144, 121] width 45 height 10
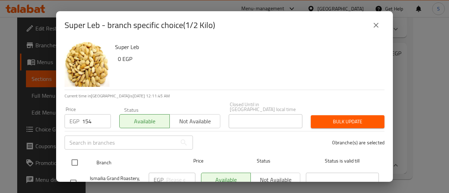
click at [74, 156] on input "checkbox" at bounding box center [74, 162] width 15 height 15
checkbox input "true"
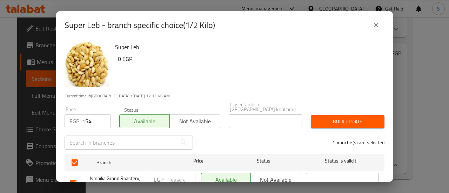
click at [356, 119] on span "Bulk update" at bounding box center [347, 122] width 62 height 9
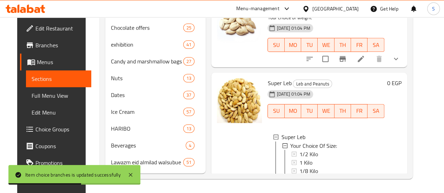
click at [299, 175] on span "1/4 Kilo" at bounding box center [308, 179] width 19 height 8
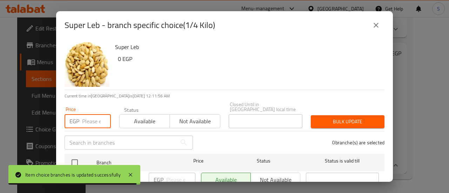
click at [95, 115] on input "number" at bounding box center [96, 121] width 29 height 14
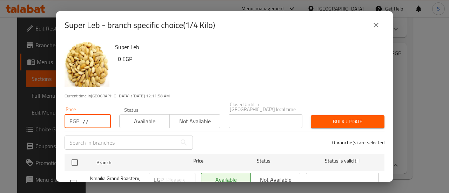
type input "77"
click at [127, 116] on span "Available" at bounding box center [144, 121] width 45 height 10
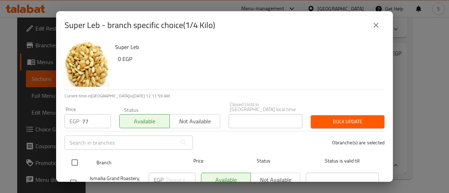
click at [74, 158] on input "checkbox" at bounding box center [74, 162] width 15 height 15
checkbox input "true"
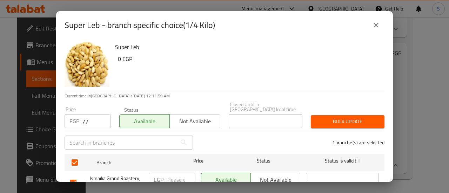
click at [340, 118] on span "Bulk update" at bounding box center [347, 122] width 62 height 9
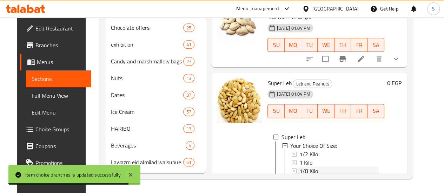
click at [299, 167] on span "1/8 Kilo" at bounding box center [308, 171] width 19 height 8
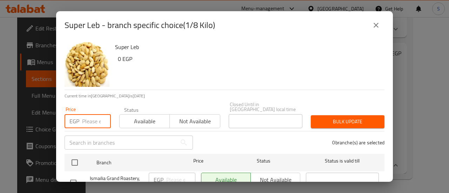
click at [92, 120] on input "number" at bounding box center [96, 121] width 29 height 14
type input "39"
click at [139, 122] on button "Available" at bounding box center [144, 121] width 51 height 14
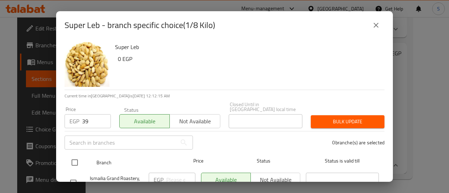
click at [75, 156] on input "checkbox" at bounding box center [74, 162] width 15 height 15
checkbox input "true"
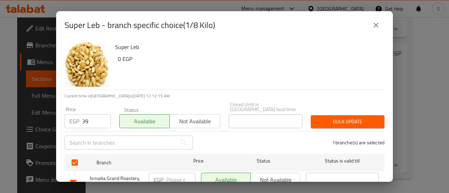
click at [338, 118] on span "Bulk update" at bounding box center [347, 122] width 62 height 9
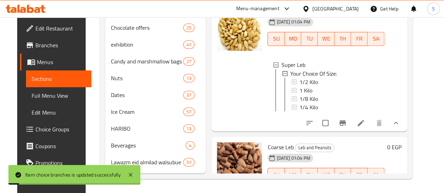
scroll to position [568, 0]
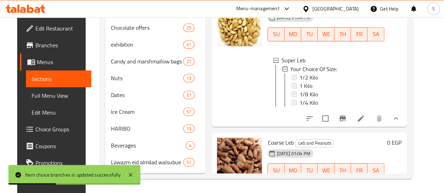
click at [364, 181] on icon at bounding box center [361, 184] width 6 height 6
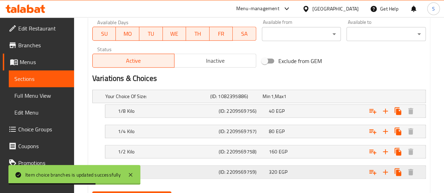
scroll to position [368, 0]
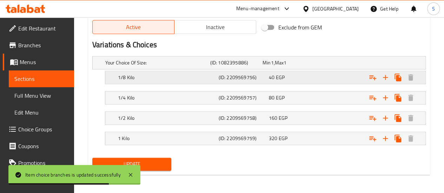
click at [207, 66] on h5 "1/8 Kilo" at bounding box center [156, 62] width 102 height 7
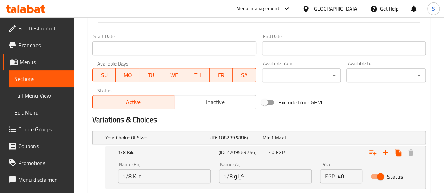
click at [17, 75] on span "Sections" at bounding box center [41, 79] width 54 height 8
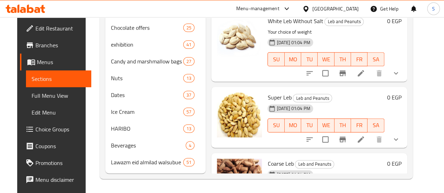
scroll to position [417, 0]
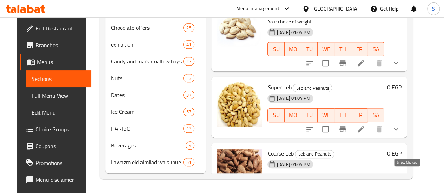
click at [400, 191] on icon "show more" at bounding box center [396, 195] width 8 height 8
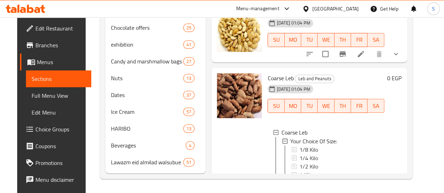
scroll to position [493, 0]
click at [299, 170] on span "1 Kilo" at bounding box center [305, 174] width 13 height 8
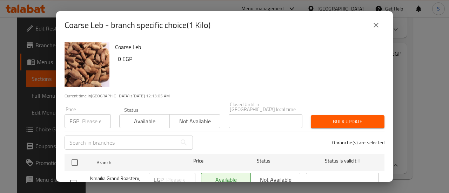
click at [76, 118] on p "EGP" at bounding box center [74, 121] width 10 height 8
click at [86, 121] on input "number" at bounding box center [96, 121] width 29 height 14
type input "340"
click at [123, 116] on span "Available" at bounding box center [144, 121] width 45 height 10
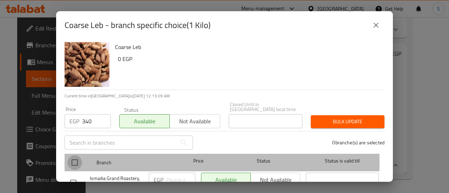
click at [79, 157] on input "checkbox" at bounding box center [74, 162] width 15 height 15
checkbox input "true"
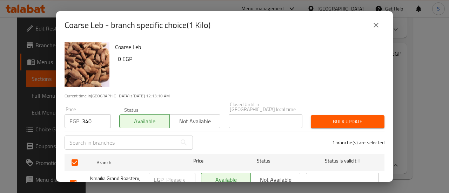
click at [338, 118] on span "Bulk update" at bounding box center [347, 122] width 62 height 9
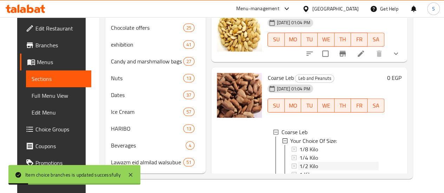
click at [299, 162] on span "1/2 Kilo" at bounding box center [308, 166] width 19 height 8
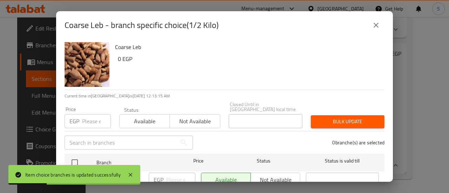
click at [93, 118] on input "number" at bounding box center [96, 121] width 29 height 14
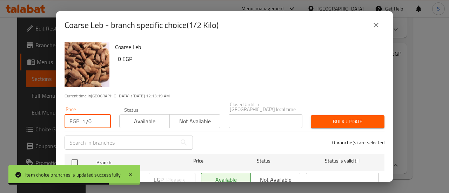
type input "170"
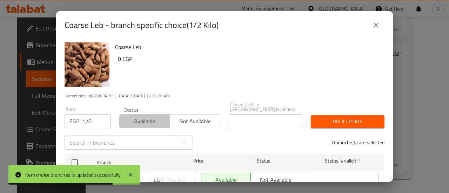
click at [149, 116] on span "Available" at bounding box center [144, 121] width 45 height 10
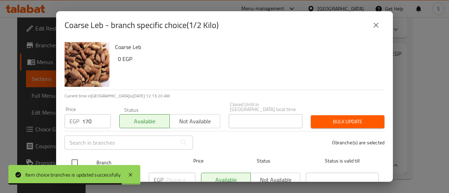
click at [76, 158] on input "checkbox" at bounding box center [74, 162] width 15 height 15
checkbox input "true"
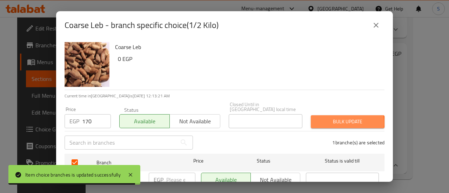
click at [321, 118] on span "Bulk update" at bounding box center [347, 122] width 62 height 9
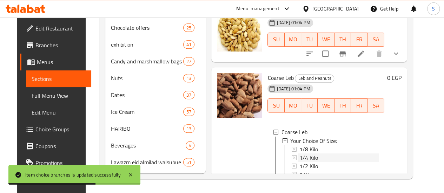
click at [299, 153] on span "1/4 Kilo" at bounding box center [308, 157] width 19 height 8
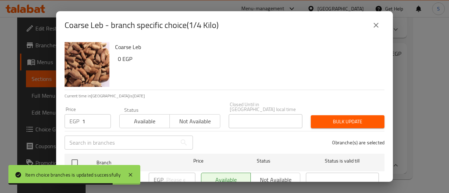
click at [102, 115] on input "1" at bounding box center [96, 121] width 29 height 14
drag, startPoint x: 91, startPoint y: 117, endPoint x: 78, endPoint y: 120, distance: 13.4
click at [78, 120] on div "EGP 1 Price" at bounding box center [88, 121] width 46 height 14
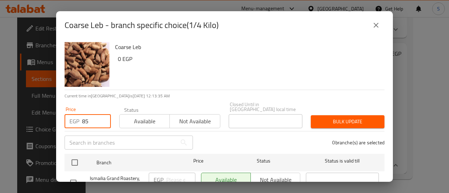
type input "85"
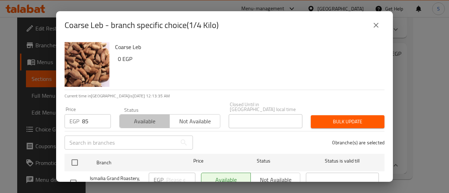
click at [162, 118] on span "Available" at bounding box center [144, 121] width 45 height 10
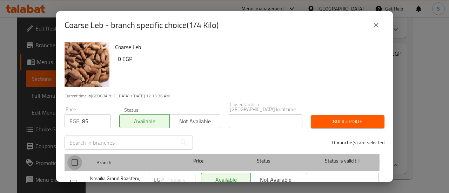
drag, startPoint x: 74, startPoint y: 157, endPoint x: 109, endPoint y: 158, distance: 34.8
click at [75, 157] on input "checkbox" at bounding box center [74, 162] width 15 height 15
checkbox input "true"
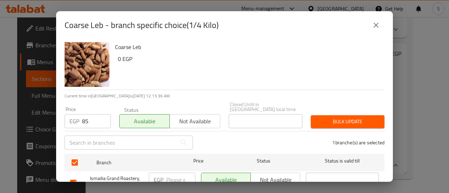
click at [340, 118] on span "Bulk update" at bounding box center [347, 122] width 62 height 9
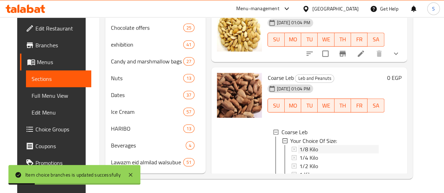
click at [299, 145] on span "1/8 Kilo" at bounding box center [308, 149] width 19 height 8
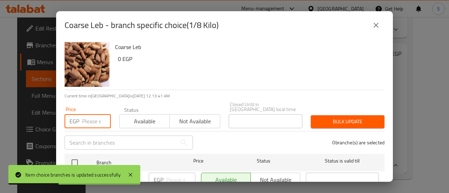
click at [98, 116] on input "number" at bounding box center [96, 121] width 29 height 14
click at [89, 116] on input "number" at bounding box center [96, 121] width 29 height 14
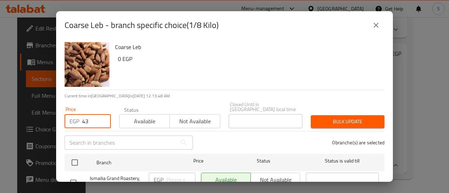
type input "43"
click at [143, 116] on span "Available" at bounding box center [144, 121] width 45 height 10
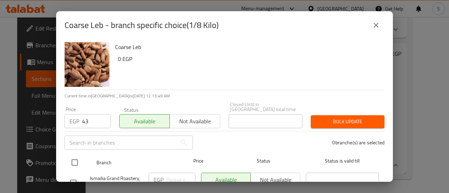
click at [75, 159] on input "checkbox" at bounding box center [74, 162] width 15 height 15
checkbox input "true"
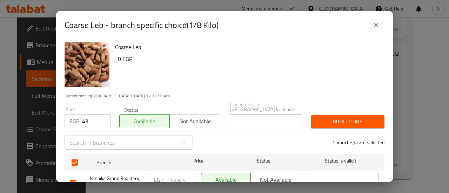
click at [332, 130] on div "1 branche(s) are selected" at bounding box center [293, 142] width 192 height 25
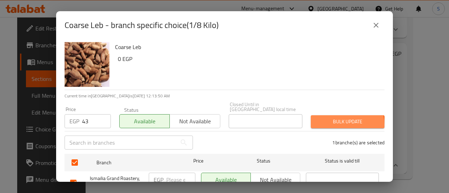
click at [332, 119] on span "Bulk update" at bounding box center [347, 122] width 62 height 9
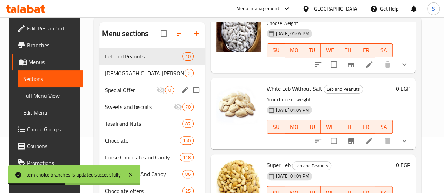
scroll to position [54, 0]
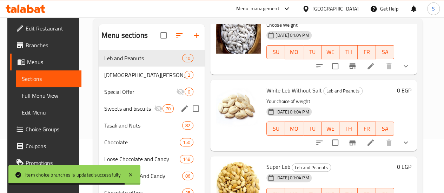
click at [116, 117] on div "Sweets and biscuits 70" at bounding box center [152, 108] width 106 height 17
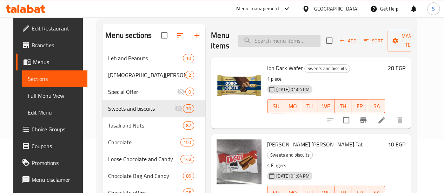
click at [256, 40] on input "search" at bounding box center [279, 41] width 83 height 12
paste input "اوريو"
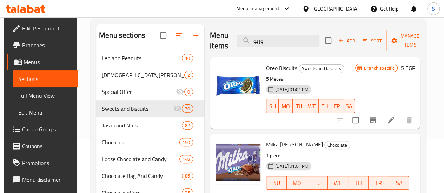
type input "اوريو"
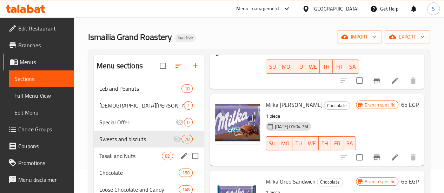
scroll to position [70, 0]
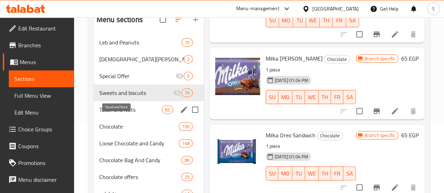
click at [125, 114] on span "Tasali and Nuts" at bounding box center [130, 110] width 62 height 8
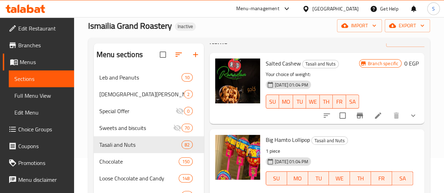
scroll to position [35, 0]
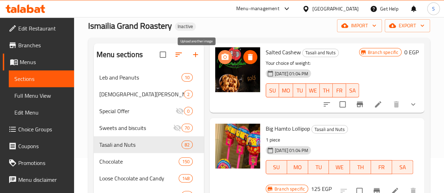
click at [221, 55] on icon "upload picture" at bounding box center [224, 57] width 7 height 6
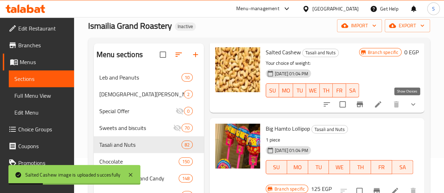
drag, startPoint x: 408, startPoint y: 104, endPoint x: 391, endPoint y: 108, distance: 16.9
click at [409, 104] on icon "show more" at bounding box center [413, 104] width 8 height 8
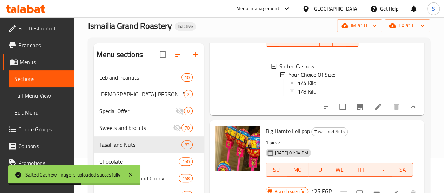
scroll to position [70, 0]
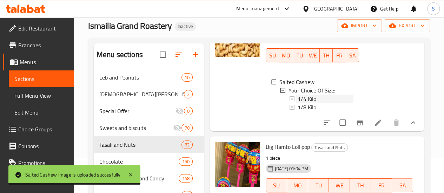
click at [298, 97] on span "1/4 Kilo" at bounding box center [307, 99] width 19 height 8
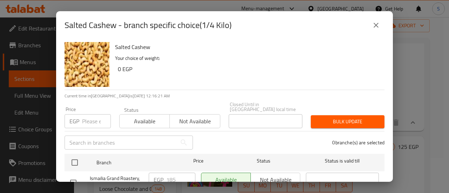
click at [91, 118] on input "number" at bounding box center [96, 121] width 29 height 14
type input "192"
click at [142, 116] on span "Available" at bounding box center [144, 121] width 45 height 10
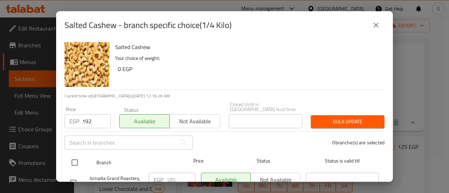
click at [75, 158] on input "checkbox" at bounding box center [74, 162] width 15 height 15
checkbox input "true"
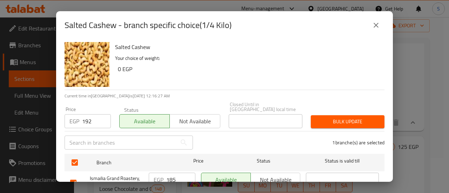
click at [322, 119] on span "Bulk update" at bounding box center [347, 122] width 62 height 9
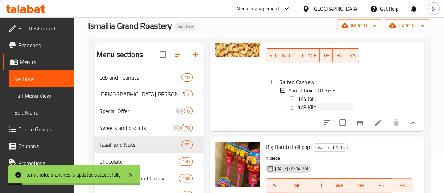
click at [298, 109] on span "1/8 Kilo" at bounding box center [307, 107] width 19 height 8
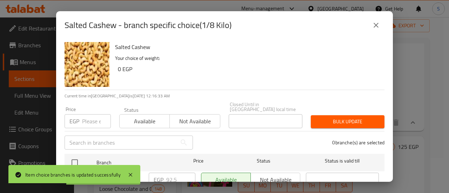
click at [81, 116] on div "EGP Price" at bounding box center [88, 121] width 46 height 14
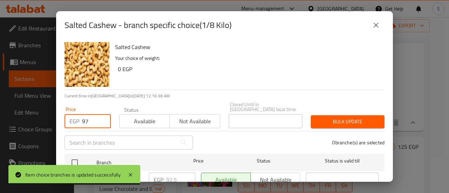
type input "97"
click at [149, 116] on span "Available" at bounding box center [144, 121] width 45 height 10
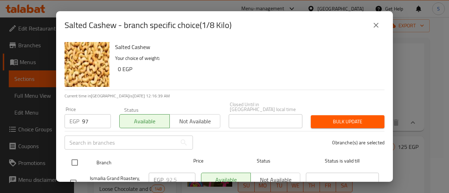
click at [74, 158] on input "checkbox" at bounding box center [74, 162] width 15 height 15
checkbox input "true"
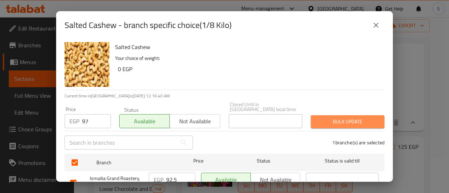
click at [355, 119] on span "Bulk update" at bounding box center [347, 122] width 62 height 9
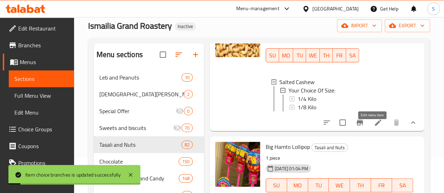
click at [375, 126] on icon at bounding box center [378, 123] width 6 height 6
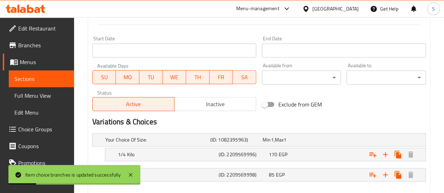
scroll to position [327, 0]
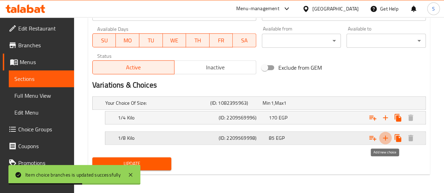
click at [386, 138] on icon "Expand" at bounding box center [385, 138] width 8 height 8
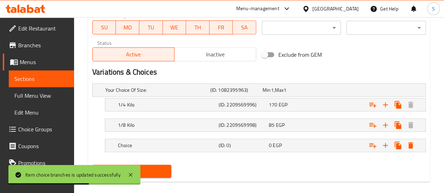
scroll to position [347, 0]
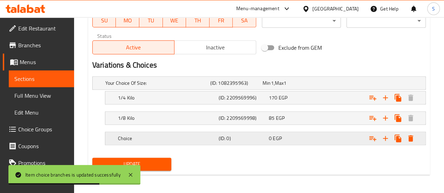
click at [125, 87] on h5 "Choice" at bounding box center [156, 83] width 102 height 7
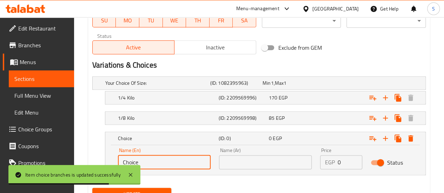
drag, startPoint x: 138, startPoint y: 161, endPoint x: 99, endPoint y: 161, distance: 38.2
click at [100, 161] on div "Choice (ID: 0) 0 EGP Name (En) Choice Name (En) Name (Ar) Name (Ar) Price EGP 0…" at bounding box center [258, 154] width 333 height 44
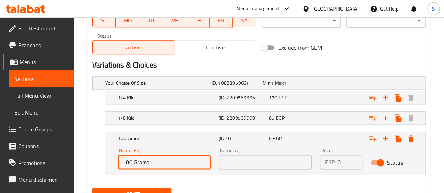
type input "100 Grams"
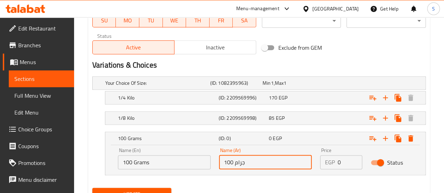
type input "100 جرام"
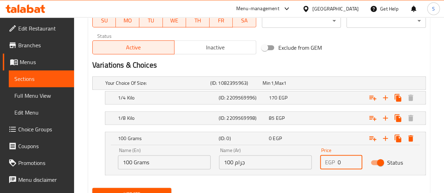
drag, startPoint x: 343, startPoint y: 162, endPoint x: 331, endPoint y: 160, distance: 11.7
click at [331, 160] on div "EGP 0 Price" at bounding box center [341, 162] width 42 height 14
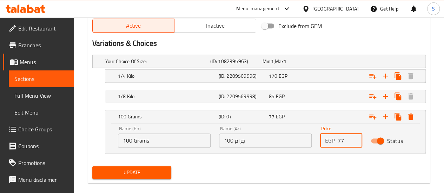
scroll to position [378, 0]
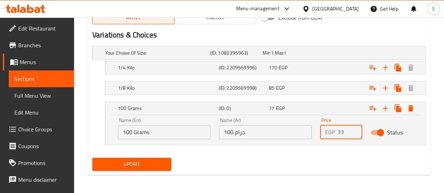
type input "77"
click at [147, 162] on span "Update" at bounding box center [132, 164] width 68 height 9
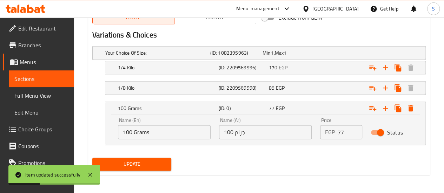
click at [137, 165] on span "Update" at bounding box center [132, 164] width 68 height 9
click at [29, 79] on span "Sections" at bounding box center [41, 79] width 54 height 8
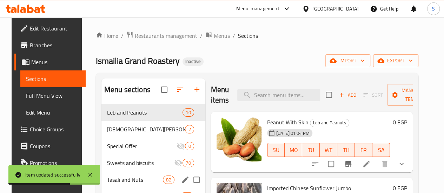
scroll to position [35, 0]
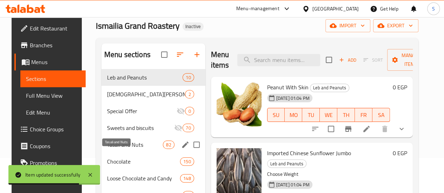
click at [116, 149] on span "Tasali and Nuts" at bounding box center [135, 145] width 56 height 8
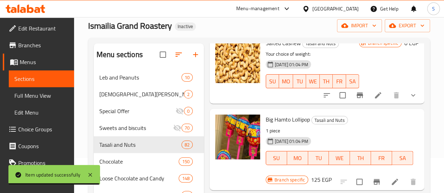
scroll to position [70, 0]
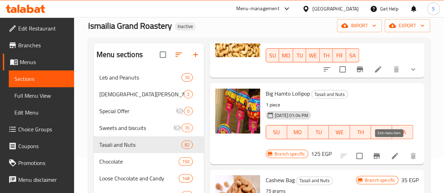
click at [391, 152] on icon at bounding box center [395, 156] width 8 height 8
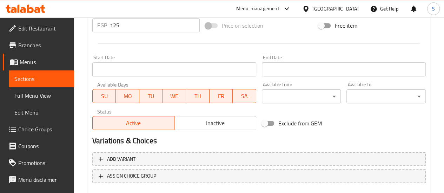
scroll to position [281, 0]
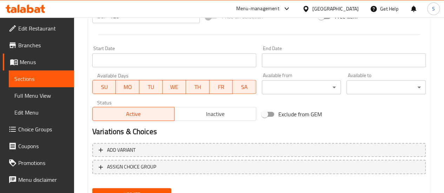
click at [218, 117] on span "Inactive" at bounding box center [215, 114] width 76 height 10
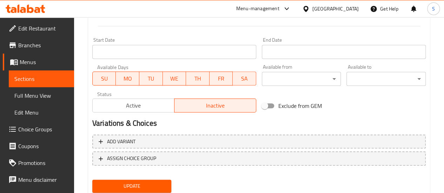
scroll to position [313, 0]
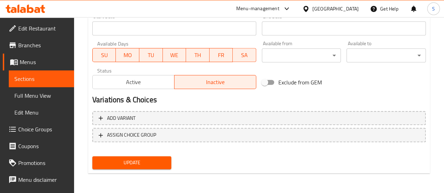
click at [130, 162] on span "Update" at bounding box center [132, 163] width 68 height 9
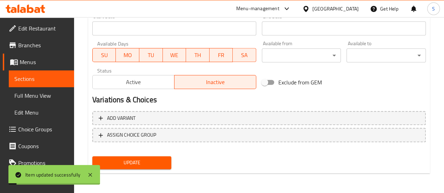
click at [38, 74] on link "Sections" at bounding box center [41, 79] width 65 height 17
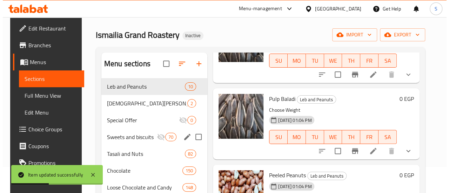
scroll to position [19, 0]
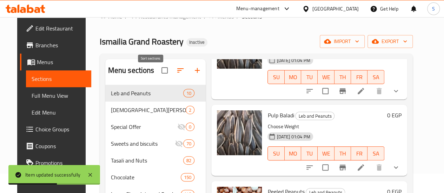
click at [176, 75] on icon "button" at bounding box center [180, 70] width 8 height 8
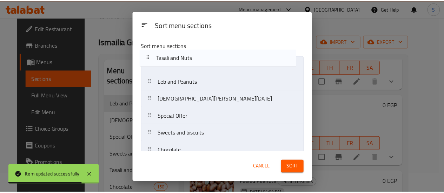
scroll to position [0, 0]
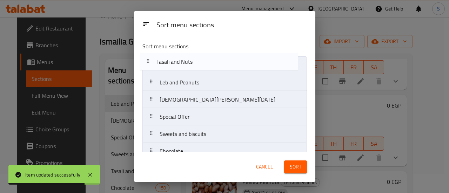
drag, startPoint x: 175, startPoint y: 134, endPoint x: 173, endPoint y: 63, distance: 71.3
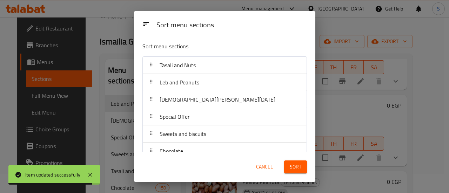
click at [296, 163] on span "Sort" at bounding box center [296, 167] width 12 height 9
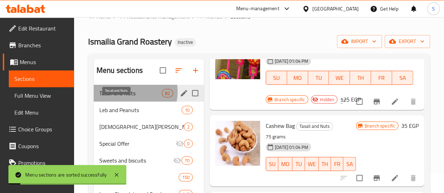
click at [128, 98] on span "Tasali and Nuts" at bounding box center [130, 93] width 62 height 8
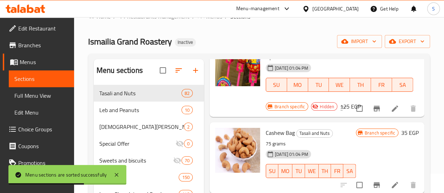
scroll to position [175, 0]
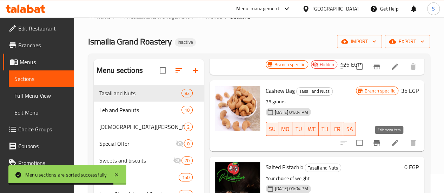
click at [391, 144] on icon at bounding box center [395, 143] width 8 height 8
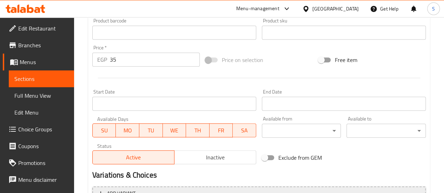
scroll to position [281, 0]
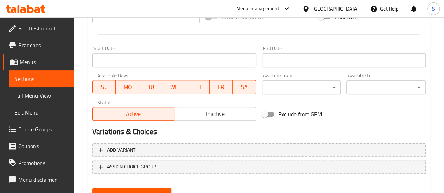
click at [213, 112] on span "Inactive" at bounding box center [215, 114] width 76 height 10
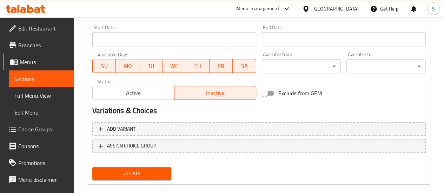
scroll to position [313, 0]
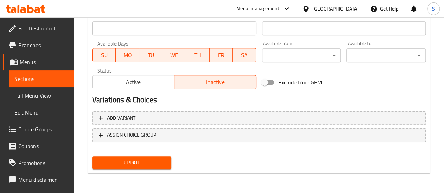
click at [149, 159] on span "Update" at bounding box center [132, 163] width 68 height 9
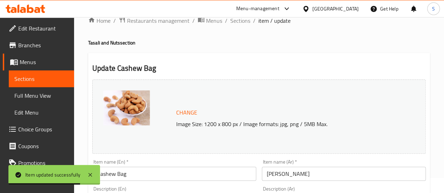
scroll to position [0, 0]
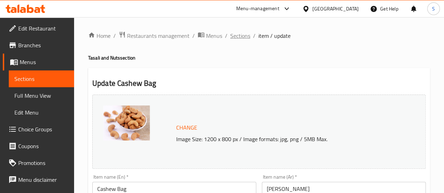
click at [246, 38] on span "Sections" at bounding box center [240, 36] width 20 height 8
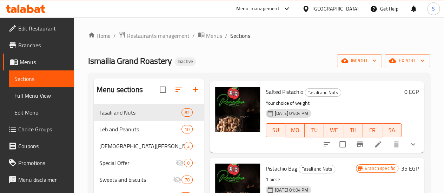
scroll to position [281, 0]
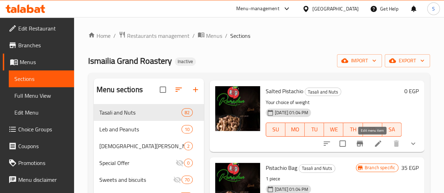
click at [375, 144] on icon at bounding box center [378, 144] width 6 height 6
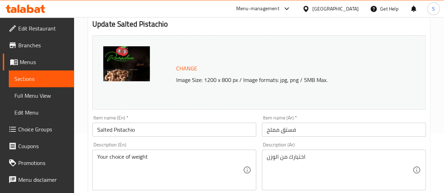
scroll to position [70, 0]
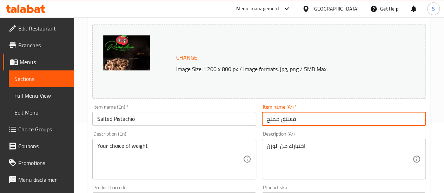
drag, startPoint x: 306, startPoint y: 120, endPoint x: 251, endPoint y: 120, distance: 55.4
click at [255, 118] on div "Change Image Size: 1200 x 800 px / Image formats: jpg, png / 5MB Max. Item name…" at bounding box center [258, 178] width 339 height 313
paste input "امريكي"
type input "فستق امريكي"
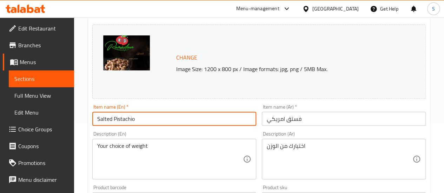
drag, startPoint x: 115, startPoint y: 122, endPoint x: 89, endPoint y: 120, distance: 26.4
click at [90, 120] on div "Item name (En)   * Salted Pistachio Item name (En) *" at bounding box center [173, 115] width 169 height 27
click at [130, 121] on input "[DEMOGRAPHIC_DATA] Pistashio" at bounding box center [174, 119] width 164 height 14
type input "American Pistachio"
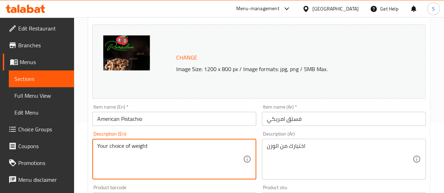
drag, startPoint x: 159, startPoint y: 145, endPoint x: 76, endPoint y: 145, distance: 82.8
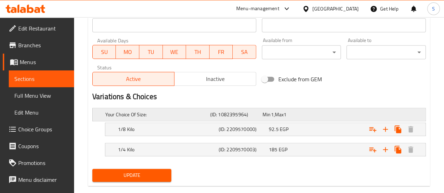
scroll to position [327, 0]
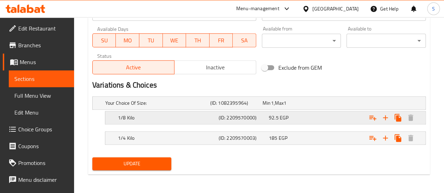
type textarea "Choose Weight"
click at [147, 107] on h5 "1/8 Kilo" at bounding box center [156, 103] width 102 height 7
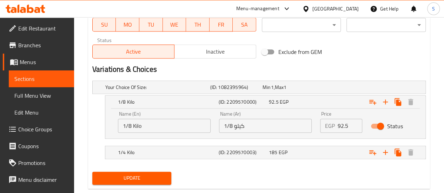
scroll to position [358, 0]
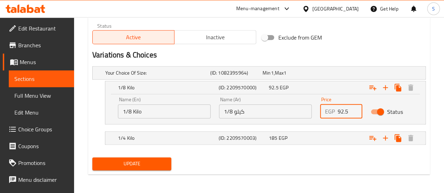
drag, startPoint x: 348, startPoint y: 111, endPoint x: 333, endPoint y: 112, distance: 15.5
click at [333, 112] on div "EGP 92.5 Price" at bounding box center [341, 112] width 42 height 14
type input "108"
click at [207, 76] on h5 "1/4 Kilo" at bounding box center [156, 72] width 102 height 7
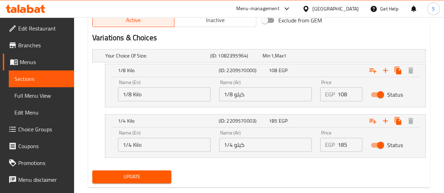
scroll to position [388, 0]
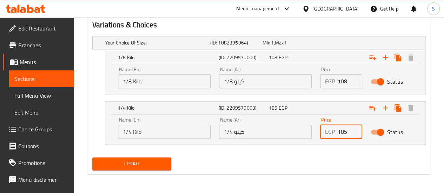
drag, startPoint x: 348, startPoint y: 133, endPoint x: 328, endPoint y: 131, distance: 20.0
click at [328, 131] on div "EGP 185 Price" at bounding box center [341, 132] width 42 height 14
type input "212"
click at [388, 106] on icon "Expand" at bounding box center [385, 108] width 8 height 8
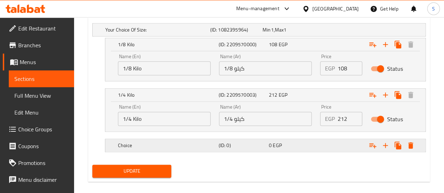
scroll to position [408, 0]
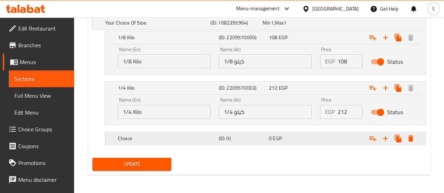
click at [136, 26] on h5 "Choice" at bounding box center [156, 22] width 102 height 7
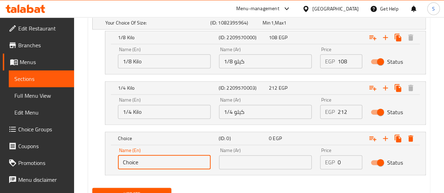
drag, startPoint x: 143, startPoint y: 162, endPoint x: 96, endPoint y: 165, distance: 46.7
click at [96, 165] on div "Choice (ID: 0) 0 EGP Name (En) Choice Name (En) Name (Ar) Name (Ar) Price EGP 0…" at bounding box center [258, 154] width 333 height 44
type input "100 Grams"
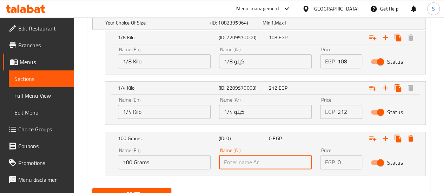
click at [239, 162] on input "text" at bounding box center [265, 162] width 93 height 14
type input "100 جرام"
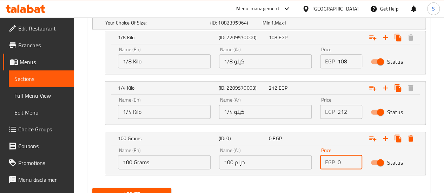
drag, startPoint x: 339, startPoint y: 161, endPoint x: 332, endPoint y: 162, distance: 7.4
click at [332, 162] on div "EGP 0 Price" at bounding box center [341, 162] width 42 height 14
click at [324, 159] on div "EGP 0 Price" at bounding box center [341, 162] width 42 height 14
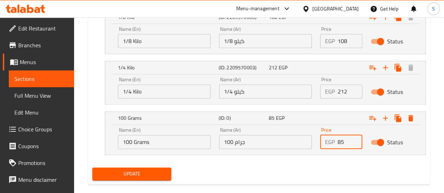
scroll to position [438, 0]
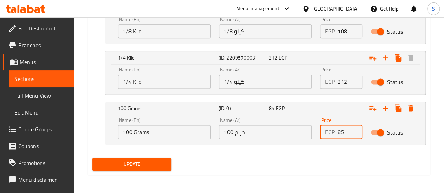
type input "85"
drag, startPoint x: 139, startPoint y: 164, endPoint x: 154, endPoint y: 173, distance: 17.9
click at [139, 164] on span "Update" at bounding box center [132, 164] width 68 height 9
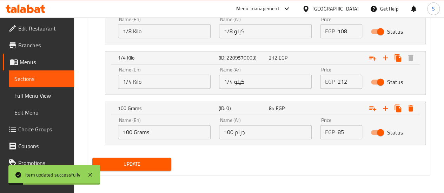
click at [36, 81] on span "Sections" at bounding box center [41, 79] width 54 height 8
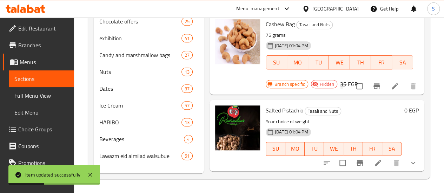
scroll to position [70, 0]
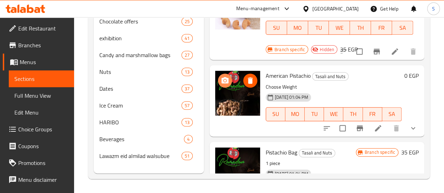
click at [221, 77] on icon "upload picture" at bounding box center [225, 80] width 8 height 8
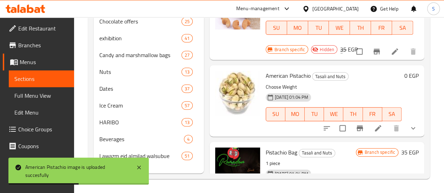
scroll to position [140, 0]
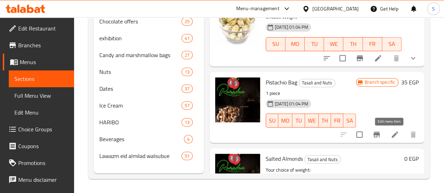
click at [392, 132] on icon at bounding box center [395, 135] width 6 height 6
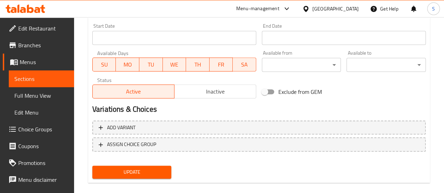
scroll to position [313, 0]
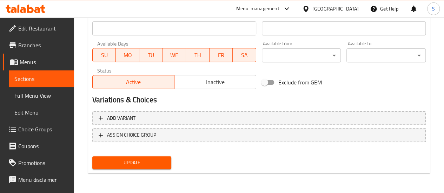
click at [208, 81] on span "Inactive" at bounding box center [215, 82] width 76 height 10
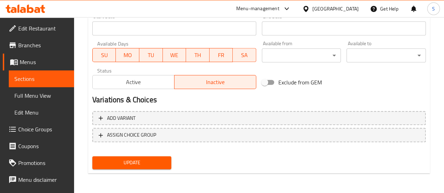
type button "1"
click at [130, 160] on span "Update" at bounding box center [132, 163] width 68 height 9
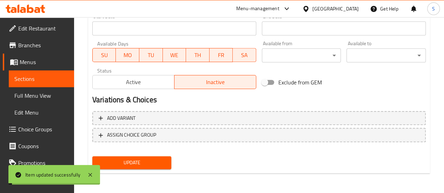
click at [30, 80] on span "Sections" at bounding box center [41, 79] width 54 height 8
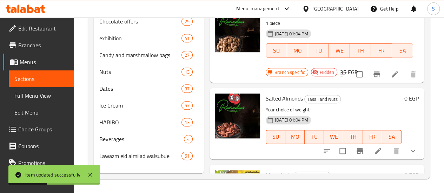
scroll to position [246, 0]
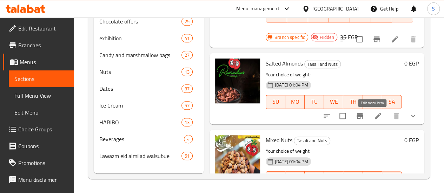
click at [374, 112] on icon at bounding box center [378, 116] width 8 height 8
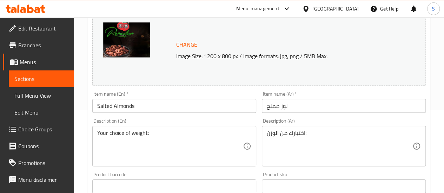
scroll to position [105, 0]
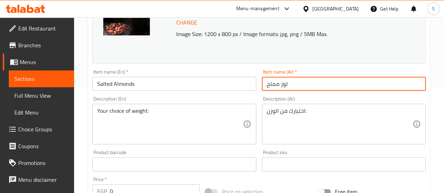
drag, startPoint x: 296, startPoint y: 85, endPoint x: 258, endPoint y: 85, distance: 38.9
click at [259, 85] on div "Item name (Ar)   * لوز مملح Item name (Ar) *" at bounding box center [343, 80] width 169 height 27
paste input "حمص أمريكي"
type input "لوز محمص أمريكي"
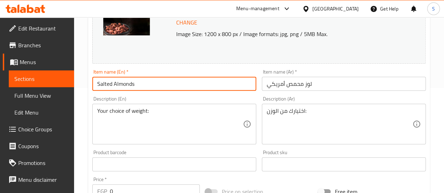
drag, startPoint x: 139, startPoint y: 83, endPoint x: 53, endPoint y: 85, distance: 86.0
click at [53, 82] on div "Edit Restaurant Branches Menus Sections Full Menu View Edit Menu Choice Groups …" at bounding box center [222, 174] width 444 height 525
type input "A"
type input "Roasted American Almonds"
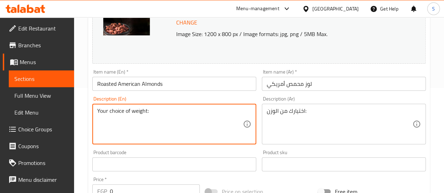
drag, startPoint x: 156, startPoint y: 111, endPoint x: 0, endPoint y: 102, distance: 156.1
type textarea "Choose Weight"
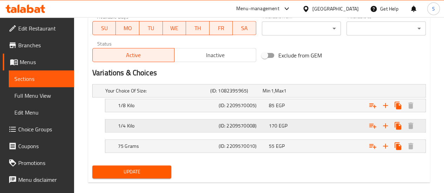
scroll to position [347, 0]
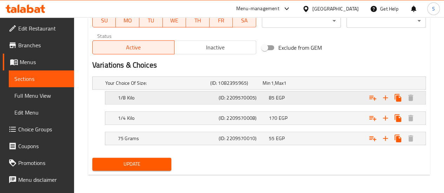
type textarea "اختيارك من الوزن"
click at [161, 87] on h5 "1/8 Kilo" at bounding box center [156, 83] width 102 height 7
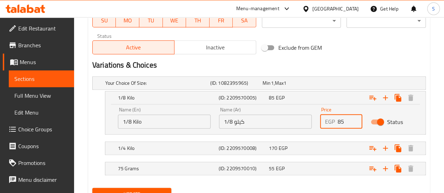
drag, startPoint x: 344, startPoint y: 118, endPoint x: 325, endPoint y: 119, distance: 19.3
click at [325, 119] on div "EGP 85 Price" at bounding box center [341, 122] width 42 height 14
type input "83"
click at [164, 87] on h5 "1/4 Kilo" at bounding box center [156, 83] width 102 height 7
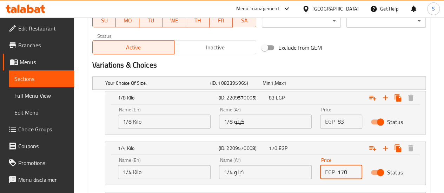
drag, startPoint x: 350, startPoint y: 174, endPoint x: 320, endPoint y: 174, distance: 30.2
click at [320, 174] on div "EGP 170 Price" at bounding box center [341, 172] width 42 height 14
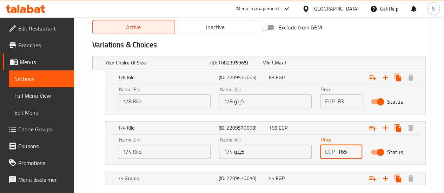
scroll to position [382, 0]
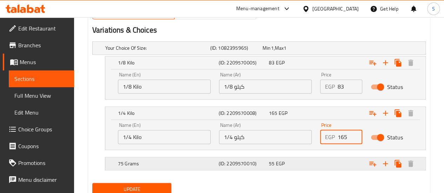
type input "165"
click at [271, 53] on span "55" at bounding box center [266, 48] width 8 height 9
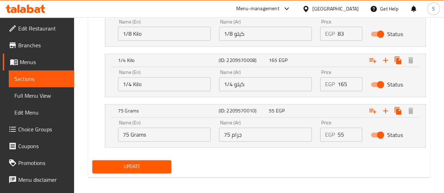
scroll to position [438, 0]
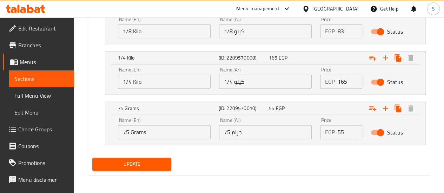
drag, startPoint x: 346, startPoint y: 128, endPoint x: 325, endPoint y: 126, distance: 20.5
click at [325, 126] on div "EGP 55 Price" at bounding box center [341, 132] width 42 height 14
type input "4"
type input "50"
click at [124, 162] on span "Update" at bounding box center [132, 164] width 68 height 9
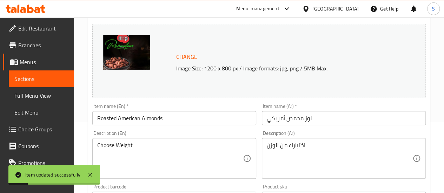
scroll to position [0, 0]
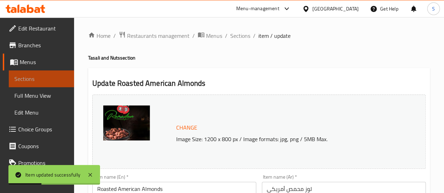
click at [48, 80] on span "Sections" at bounding box center [41, 79] width 54 height 8
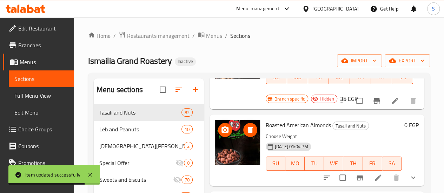
scroll to position [421, 0]
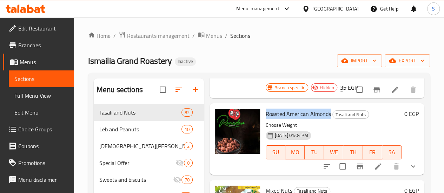
drag, startPoint x: 238, startPoint y: 115, endPoint x: 301, endPoint y: 116, distance: 63.5
click at [302, 115] on span "Roasted American Almonds" at bounding box center [298, 114] width 65 height 11
copy span "Roasted American Almonds"
click at [221, 116] on icon "upload picture" at bounding box center [224, 118] width 7 height 6
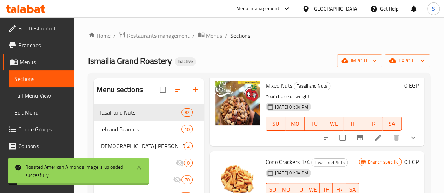
scroll to position [491, 0]
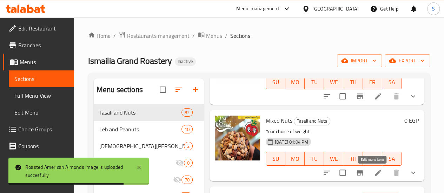
click at [374, 175] on icon at bounding box center [378, 173] width 8 height 8
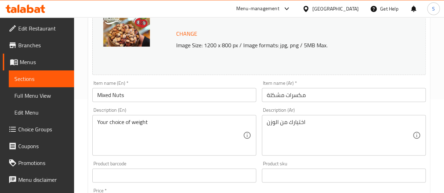
scroll to position [105, 0]
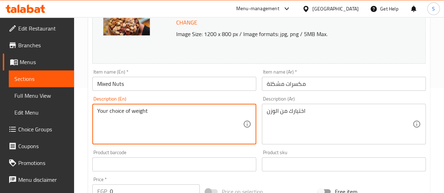
drag, startPoint x: 156, startPoint y: 111, endPoint x: 53, endPoint y: 113, distance: 103.2
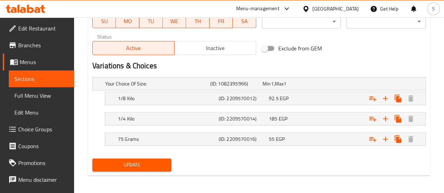
scroll to position [347, 0]
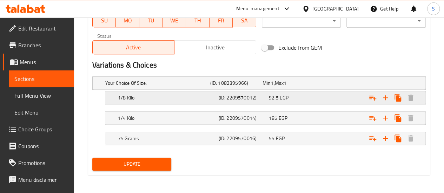
type textarea "Choose Weight"
click at [172, 87] on h5 "1/8 Kilo" at bounding box center [156, 83] width 102 height 7
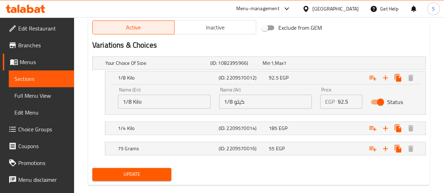
scroll to position [378, 0]
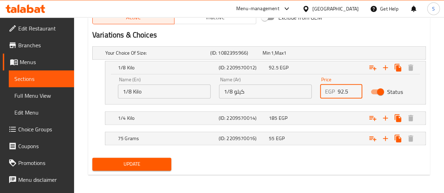
drag, startPoint x: 348, startPoint y: 88, endPoint x: 324, endPoint y: 90, distance: 24.3
click at [324, 90] on div "EGP 92.5 Price" at bounding box center [341, 92] width 42 height 14
type input "88"
click at [138, 56] on h5 "1/4 Kilo" at bounding box center [156, 52] width 102 height 7
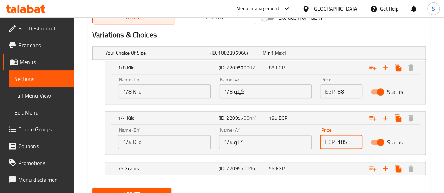
drag, startPoint x: 347, startPoint y: 141, endPoint x: 325, endPoint y: 142, distance: 21.8
click at [331, 141] on div "EGP 185 Price" at bounding box center [341, 142] width 42 height 14
type input "175"
click at [196, 56] on h5 "75 Grams" at bounding box center [156, 52] width 102 height 7
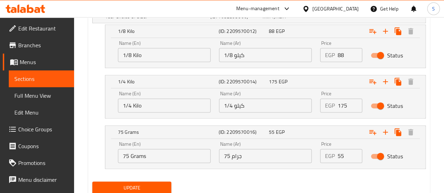
scroll to position [438, 0]
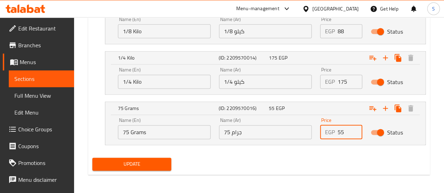
drag, startPoint x: 345, startPoint y: 131, endPoint x: 322, endPoint y: 135, distance: 23.9
click at [316, 130] on div "Price EGP 55 Price" at bounding box center [341, 129] width 51 height 30
type input "53"
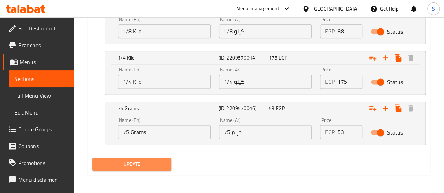
click at [145, 162] on span "Update" at bounding box center [132, 164] width 68 height 9
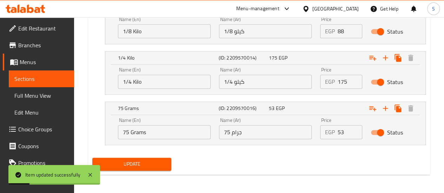
click at [47, 80] on span "Sections" at bounding box center [41, 79] width 54 height 8
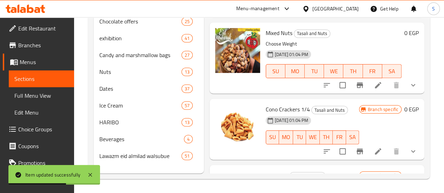
scroll to position [316, 0]
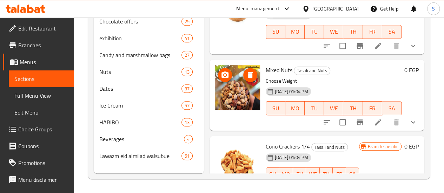
click at [221, 72] on icon "upload picture" at bounding box center [225, 75] width 8 height 8
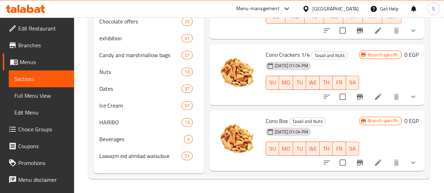
scroll to position [421, 0]
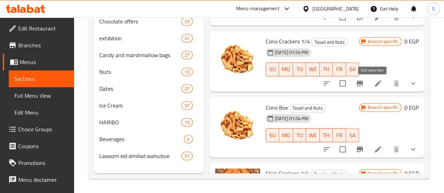
click at [374, 80] on icon at bounding box center [378, 83] width 8 height 8
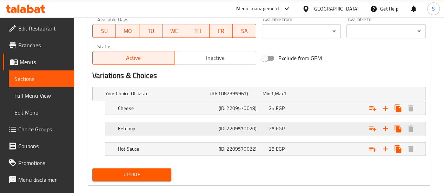
scroll to position [347, 0]
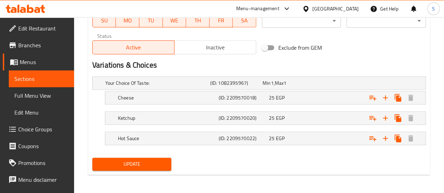
click at [236, 50] on span "Inactive" at bounding box center [215, 47] width 76 height 10
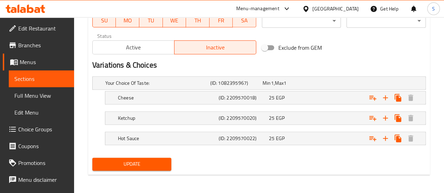
click at [146, 162] on span "Update" at bounding box center [132, 164] width 68 height 9
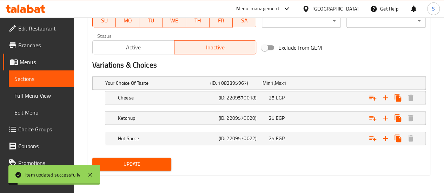
click at [34, 82] on span "Sections" at bounding box center [41, 79] width 54 height 8
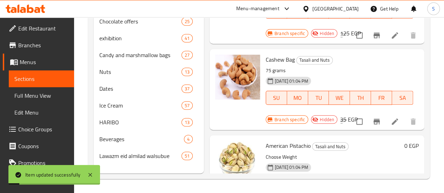
scroll to position [230, 0]
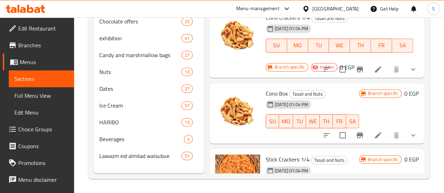
scroll to position [456, 0]
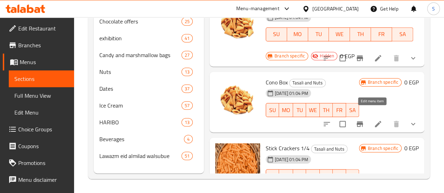
click at [375, 121] on icon at bounding box center [378, 124] width 6 height 6
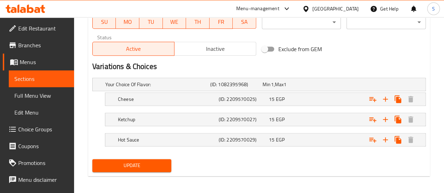
scroll to position [347, 0]
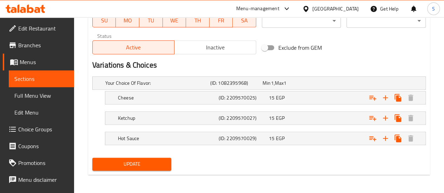
click at [225, 52] on span "Inactive" at bounding box center [215, 47] width 76 height 10
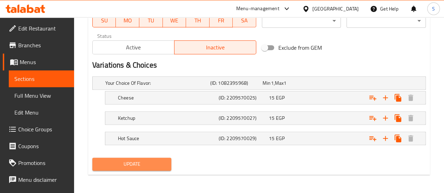
click at [117, 164] on span "Update" at bounding box center [132, 164] width 68 height 9
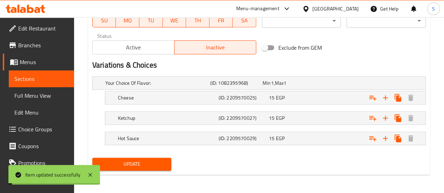
click at [27, 78] on span "Sections" at bounding box center [41, 79] width 54 height 8
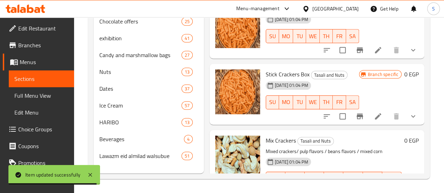
scroll to position [596, 0]
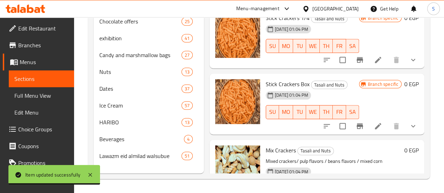
click at [368, 120] on li at bounding box center [378, 126] width 20 height 13
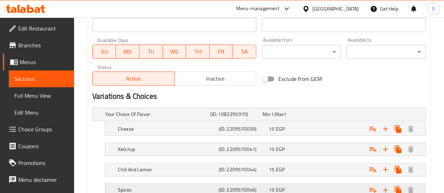
scroll to position [368, 0]
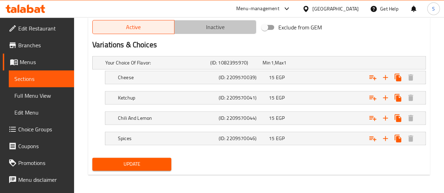
click at [217, 29] on span "Inactive" at bounding box center [215, 27] width 76 height 10
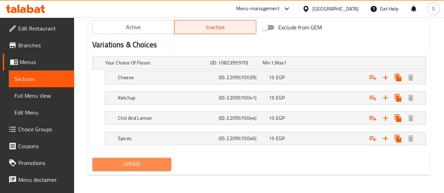
click at [129, 162] on span "Update" at bounding box center [132, 164] width 68 height 9
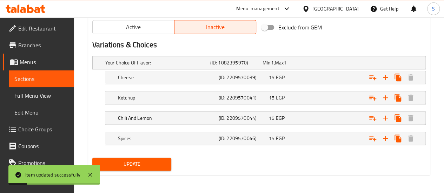
drag, startPoint x: 39, startPoint y: 78, endPoint x: 14, endPoint y: 93, distance: 28.3
click at [39, 78] on span "Sections" at bounding box center [41, 79] width 54 height 8
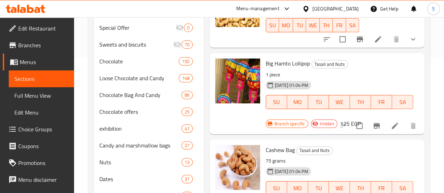
scroll to position [54, 0]
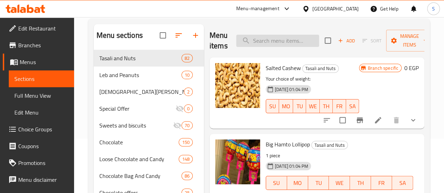
click at [267, 41] on input "search" at bounding box center [277, 41] width 83 height 12
paste input "كيس حمص"
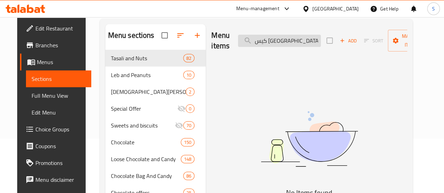
click at [260, 42] on input "كيس حمص" at bounding box center [279, 41] width 83 height 12
click at [260, 41] on input "كيس حمص" at bounding box center [279, 41] width 83 height 12
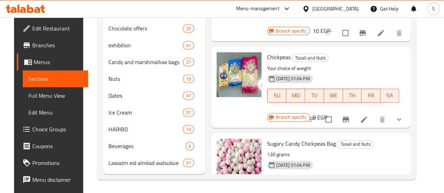
scroll to position [230, 0]
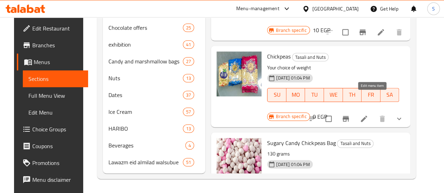
type input "حمص"
click at [367, 116] on icon at bounding box center [364, 119] width 6 height 6
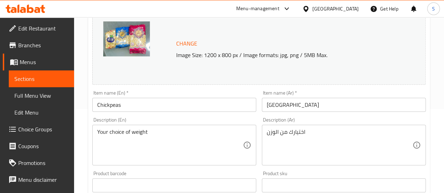
scroll to position [105, 0]
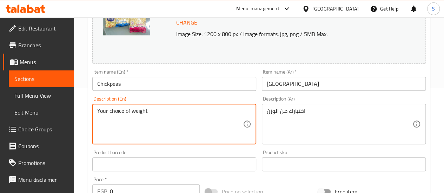
drag, startPoint x: 103, startPoint y: 110, endPoint x: 69, endPoint y: 104, distance: 34.5
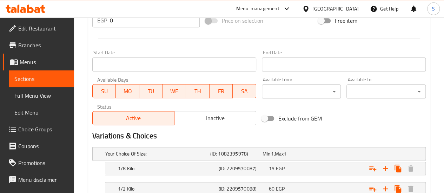
scroll to position [316, 0]
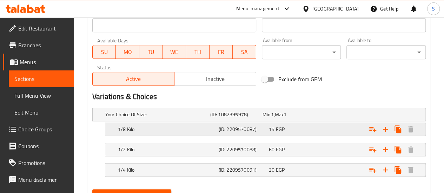
type textarea "Choose Weight"
click at [148, 118] on h5 "1/8 Kilo" at bounding box center [156, 114] width 102 height 7
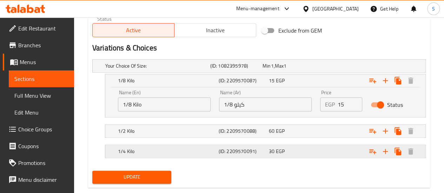
scroll to position [378, 0]
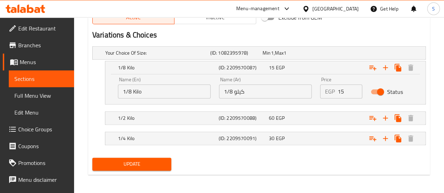
drag, startPoint x: 347, startPoint y: 91, endPoint x: 328, endPoint y: 88, distance: 18.8
click at [329, 88] on div "EGP 15 Price" at bounding box center [341, 92] width 42 height 14
type input "12"
drag, startPoint x: 164, startPoint y: 87, endPoint x: 86, endPoint y: 87, distance: 77.2
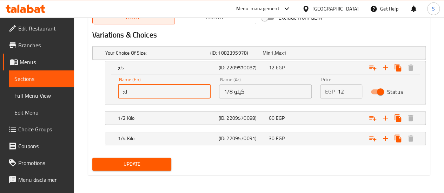
type input ";"
type input "ل"
type input "B"
type input "Pack"
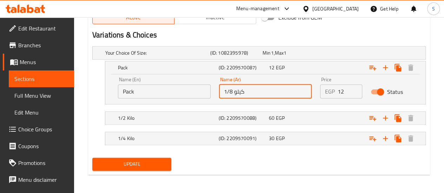
drag, startPoint x: 207, startPoint y: 93, endPoint x: 143, endPoint y: 98, distance: 64.4
click at [164, 93] on div "Name (En) Pack Name (En) Name (Ar) 1/8 كيلو Name (Ar) Price EGP 12 Price Status" at bounding box center [265, 88] width 303 height 30
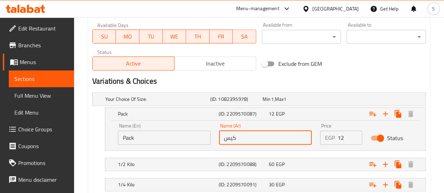
scroll to position [307, 0]
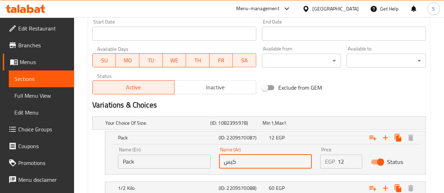
type input "كيس"
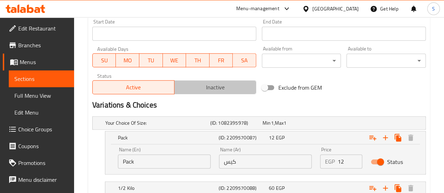
click at [203, 91] on span "Inactive" at bounding box center [215, 87] width 76 height 10
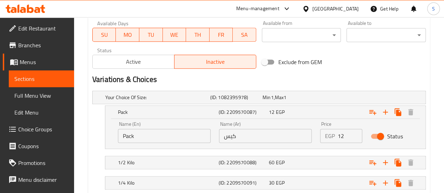
scroll to position [378, 0]
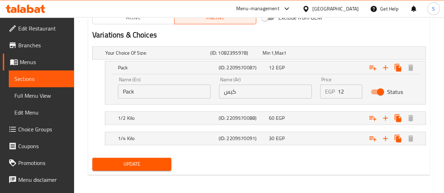
click at [33, 77] on span "Sections" at bounding box center [41, 79] width 54 height 8
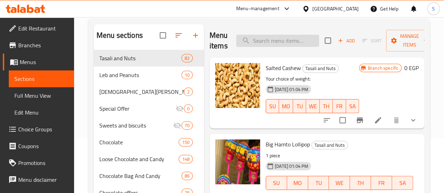
click at [272, 40] on input "search" at bounding box center [277, 41] width 83 height 12
type input "ص"
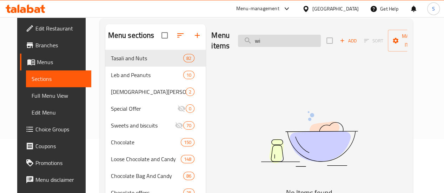
type input "w"
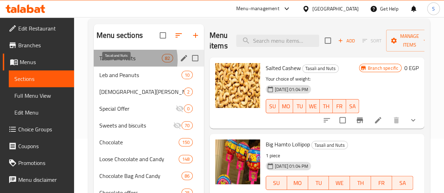
click at [126, 62] on span "Tasali and Nuts" at bounding box center [130, 58] width 62 height 8
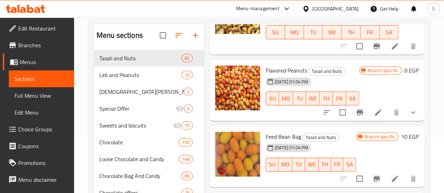
scroll to position [1018, 0]
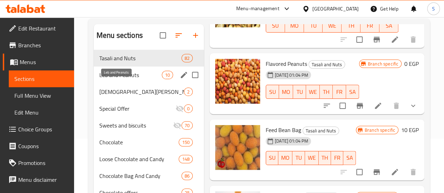
click at [119, 79] on span "Leb and Peanuts" at bounding box center [130, 75] width 62 height 8
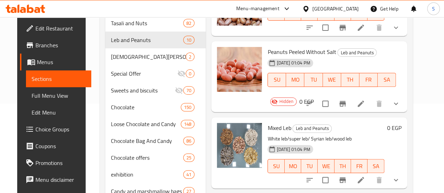
scroll to position [241, 0]
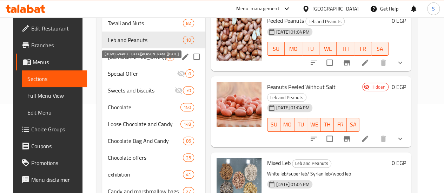
click at [126, 61] on span "[DEMOGRAPHIC_DATA][PERSON_NAME][DATE]" at bounding box center [137, 57] width 58 height 8
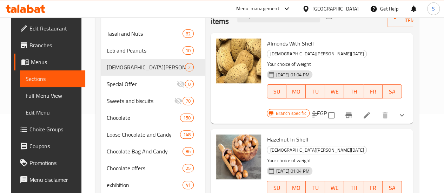
scroll to position [89, 0]
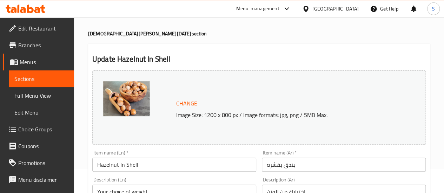
scroll to position [35, 0]
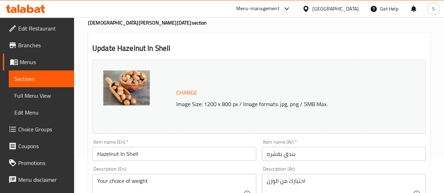
click at [46, 81] on span "Sections" at bounding box center [41, 79] width 54 height 8
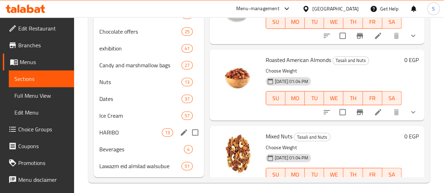
scroll to position [230, 0]
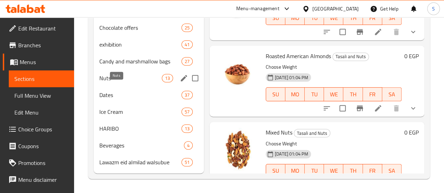
click at [126, 76] on span "Nuts" at bounding box center [130, 78] width 62 height 8
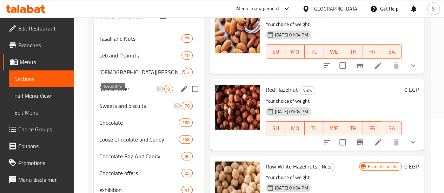
scroll to position [89, 0]
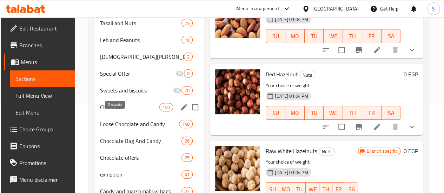
click at [119, 112] on span "Chocolate" at bounding box center [129, 107] width 59 height 8
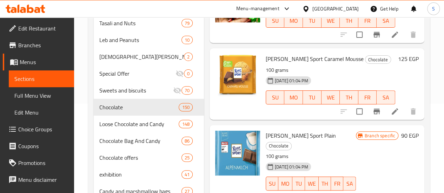
scroll to position [105, 0]
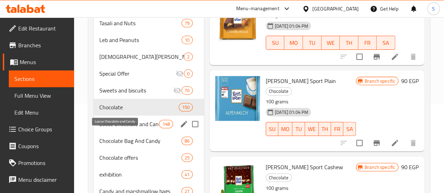
drag, startPoint x: 121, startPoint y: 137, endPoint x: 154, endPoint y: 144, distance: 33.2
click at [121, 128] on span "Loose Chocolate and Candy" at bounding box center [129, 124] width 60 height 8
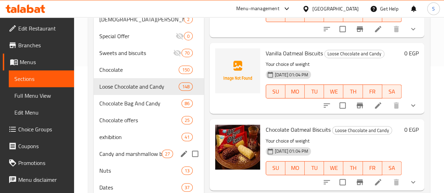
scroll to position [160, 0]
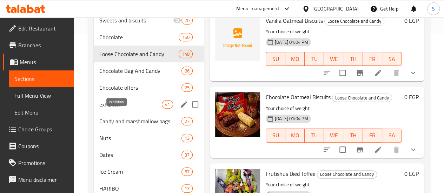
drag, startPoint x: 120, startPoint y: 116, endPoint x: 123, endPoint y: 114, distance: 3.9
click at [120, 109] on span "exhibition" at bounding box center [130, 104] width 62 height 8
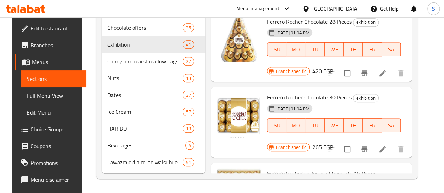
scroll to position [772, 0]
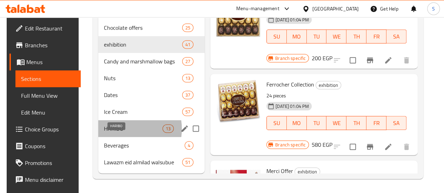
click at [116, 129] on span "HARIBO" at bounding box center [133, 129] width 59 height 8
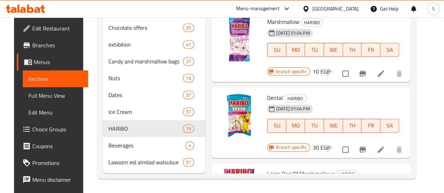
scroll to position [461, 0]
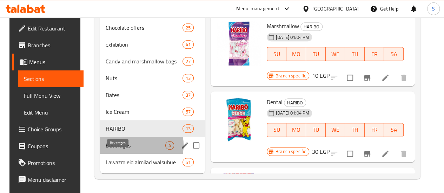
click at [124, 146] on span "Beverages" at bounding box center [136, 145] width 60 height 8
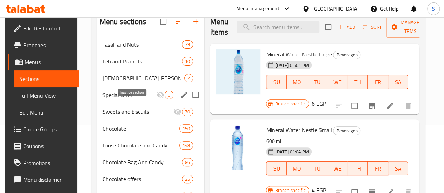
scroll to position [140, 0]
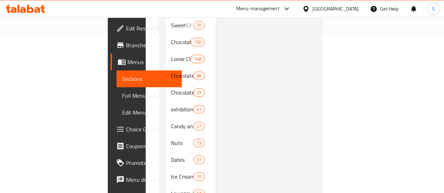
scroll to position [179, 0]
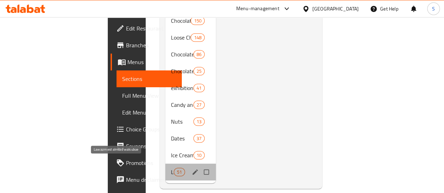
click at [171, 168] on span "Lawazm eid almilad walsubue" at bounding box center [172, 172] width 2 height 8
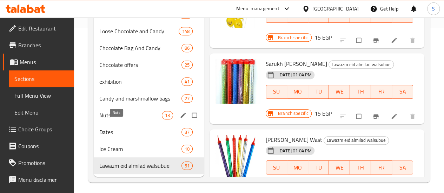
scroll to position [179, 0]
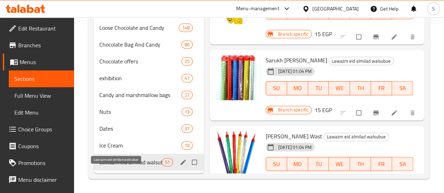
click at [124, 162] on span "Lawazm eid almilad walsubue" at bounding box center [130, 162] width 62 height 8
click at [180, 162] on icon "edit" at bounding box center [183, 162] width 7 height 7
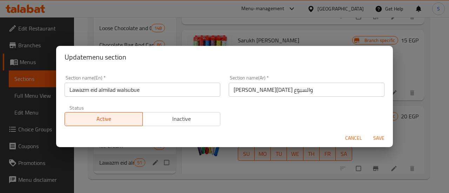
click at [179, 118] on span "Inactive" at bounding box center [182, 119] width 72 height 10
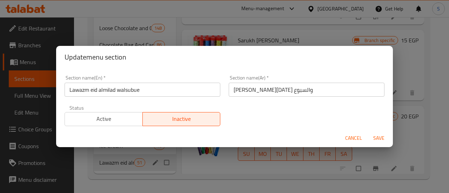
click at [377, 137] on span "Save" at bounding box center [379, 138] width 17 height 9
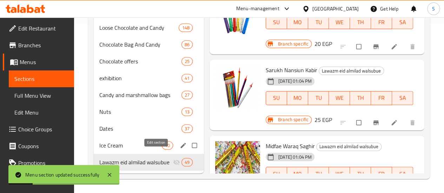
click at [180, 147] on icon "edit" at bounding box center [182, 145] width 5 height 5
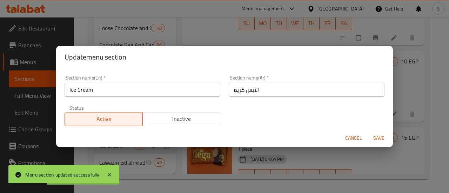
click at [195, 116] on span "Inactive" at bounding box center [182, 119] width 72 height 10
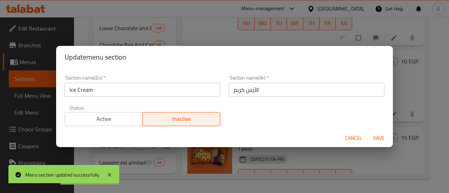
click at [380, 135] on span "Save" at bounding box center [379, 138] width 17 height 9
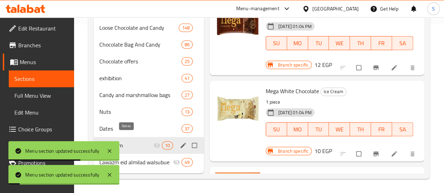
click at [115, 128] on span "Dates" at bounding box center [140, 129] width 82 height 8
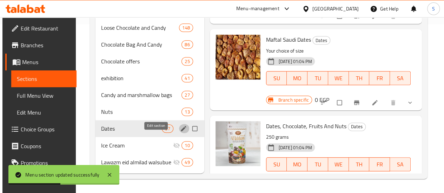
click at [181, 131] on icon "edit" at bounding box center [183, 128] width 5 height 5
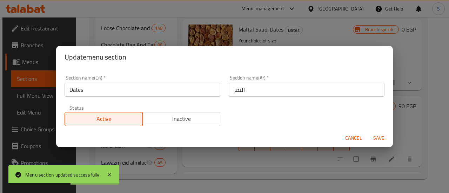
click at [159, 120] on span "Inactive" at bounding box center [182, 119] width 72 height 10
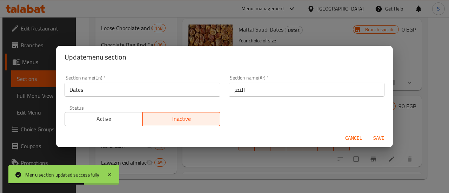
click at [379, 138] on span "Save" at bounding box center [379, 138] width 17 height 9
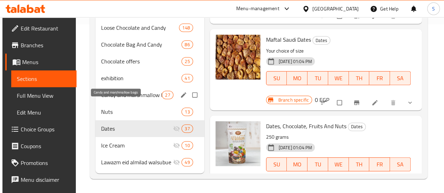
click at [117, 99] on span "Candy and marshmallow bags" at bounding box center [131, 95] width 61 height 8
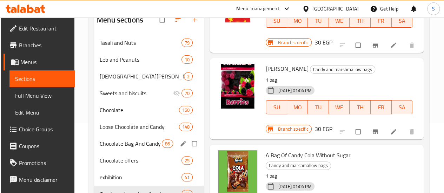
scroll to position [70, 0]
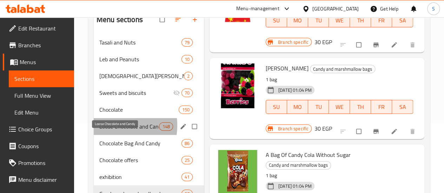
click at [107, 131] on span "Loose Chocolate and Candy" at bounding box center [129, 126] width 60 height 8
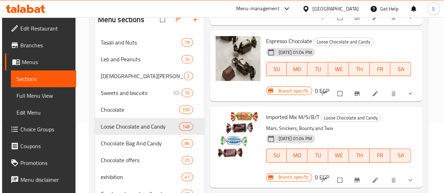
scroll to position [1018, 0]
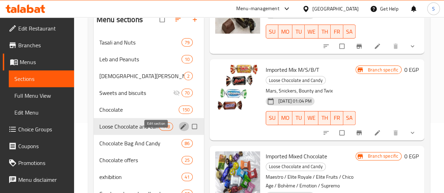
click at [180, 130] on icon "edit" at bounding box center [183, 126] width 7 height 7
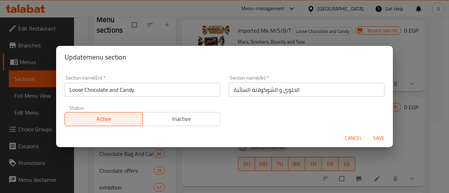
click at [173, 115] on span "Inactive" at bounding box center [182, 119] width 72 height 10
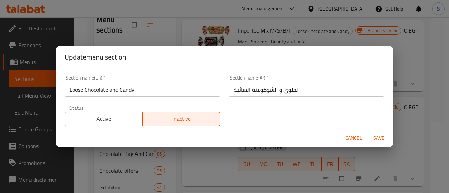
click at [377, 136] on span "Save" at bounding box center [379, 138] width 17 height 9
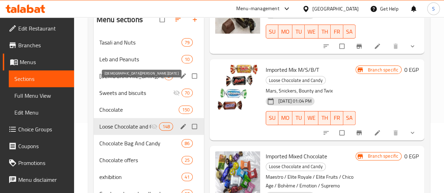
click at [127, 80] on span "[DEMOGRAPHIC_DATA][PERSON_NAME][DATE]" at bounding box center [131, 76] width 65 height 8
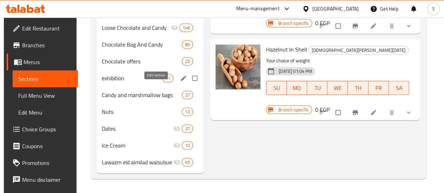
scroll to position [179, 0]
click at [180, 78] on icon "edit" at bounding box center [183, 78] width 7 height 7
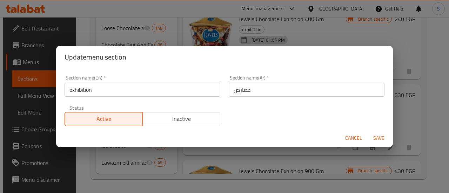
drag, startPoint x: 175, startPoint y: 122, endPoint x: 179, endPoint y: 121, distance: 4.0
click at [175, 122] on span "Inactive" at bounding box center [182, 119] width 72 height 10
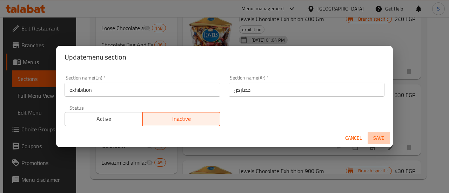
click at [379, 138] on span "Save" at bounding box center [379, 138] width 17 height 9
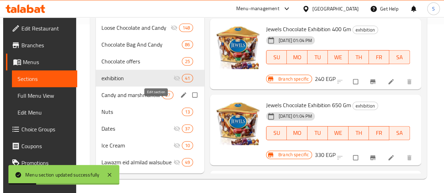
click at [180, 97] on icon "edit" at bounding box center [183, 95] width 7 height 7
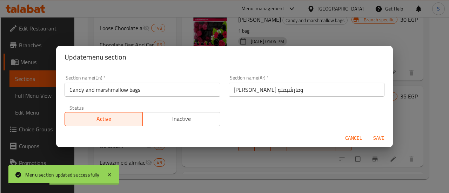
click at [178, 118] on span "Inactive" at bounding box center [182, 119] width 72 height 10
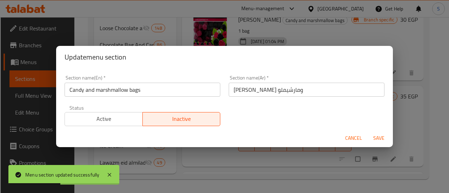
click at [377, 138] on span "Save" at bounding box center [379, 138] width 17 height 9
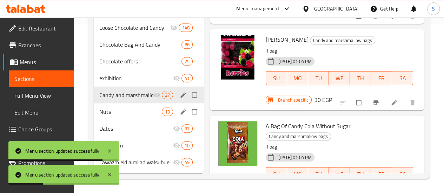
click at [112, 118] on div "Nuts 13" at bounding box center [149, 112] width 110 height 17
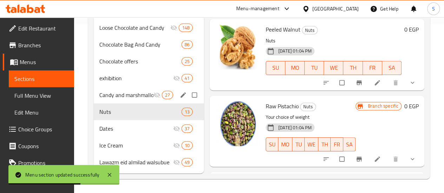
scroll to position [211, 0]
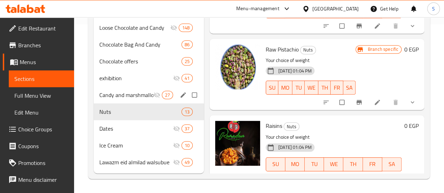
click at [374, 176] on icon at bounding box center [377, 179] width 7 height 7
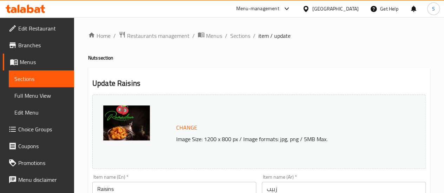
click at [55, 82] on span "Sections" at bounding box center [41, 79] width 54 height 8
